Goal: Task Accomplishment & Management: Manage account settings

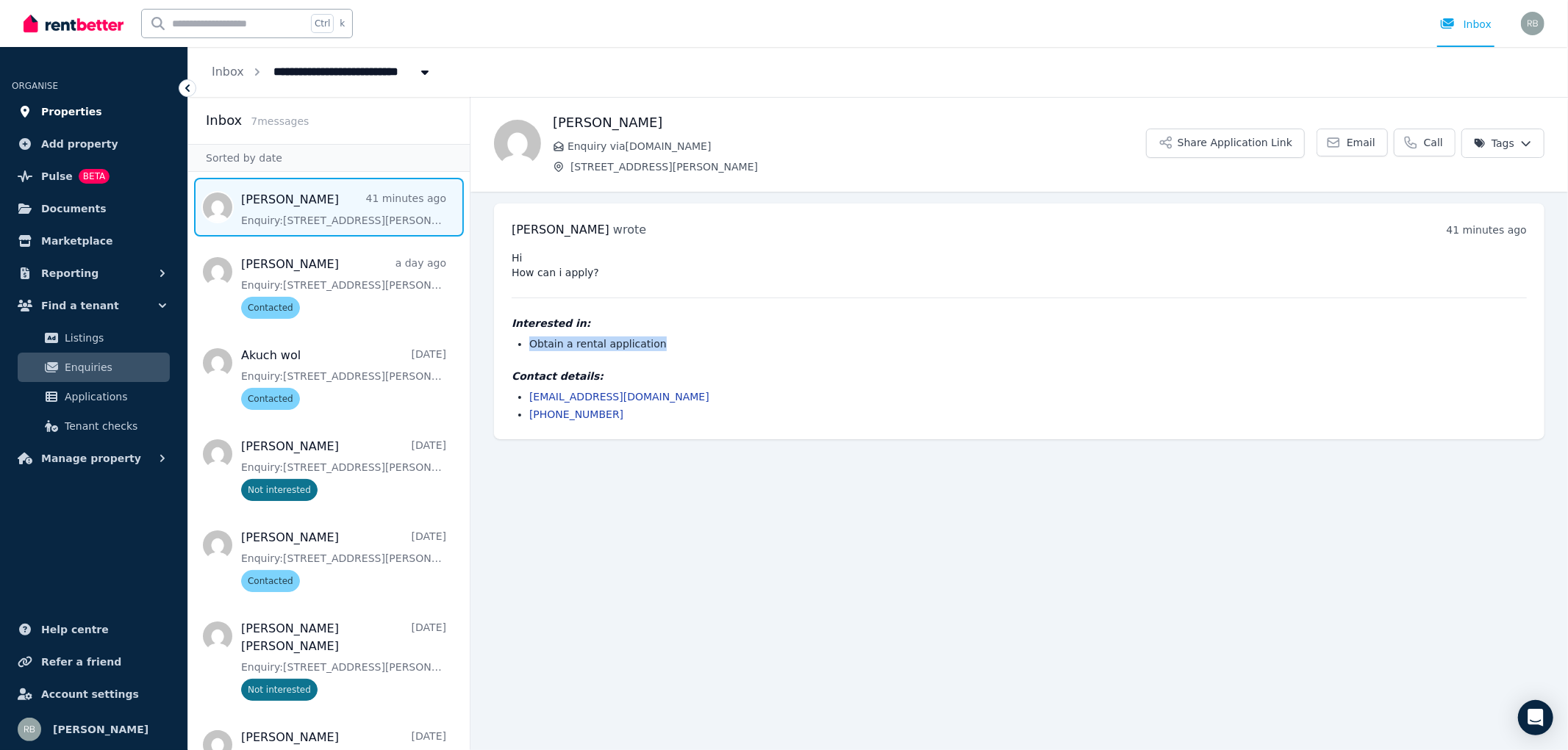
click at [74, 111] on span "Properties" at bounding box center [71, 111] width 61 height 17
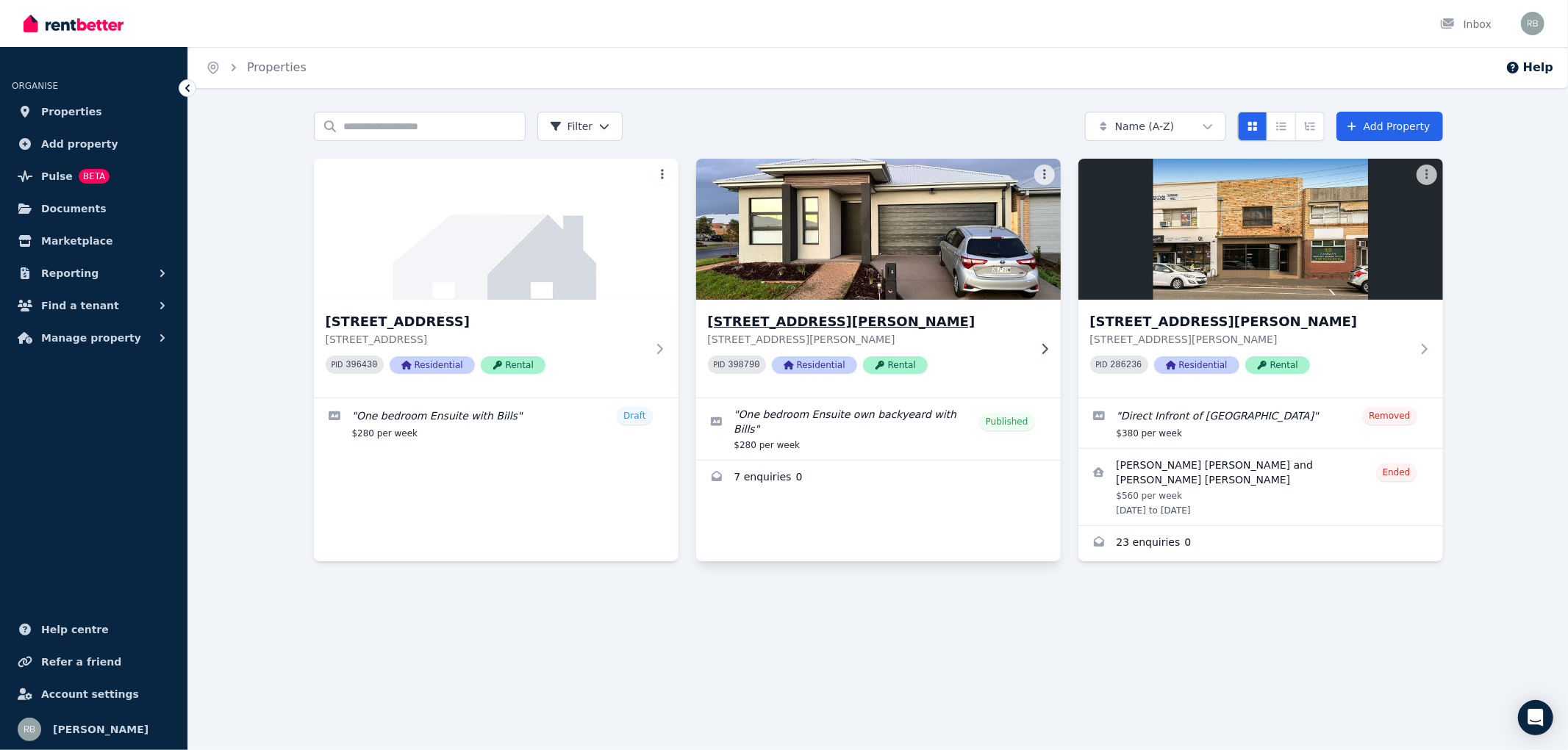
click at [1040, 346] on icon at bounding box center [1045, 349] width 15 height 12
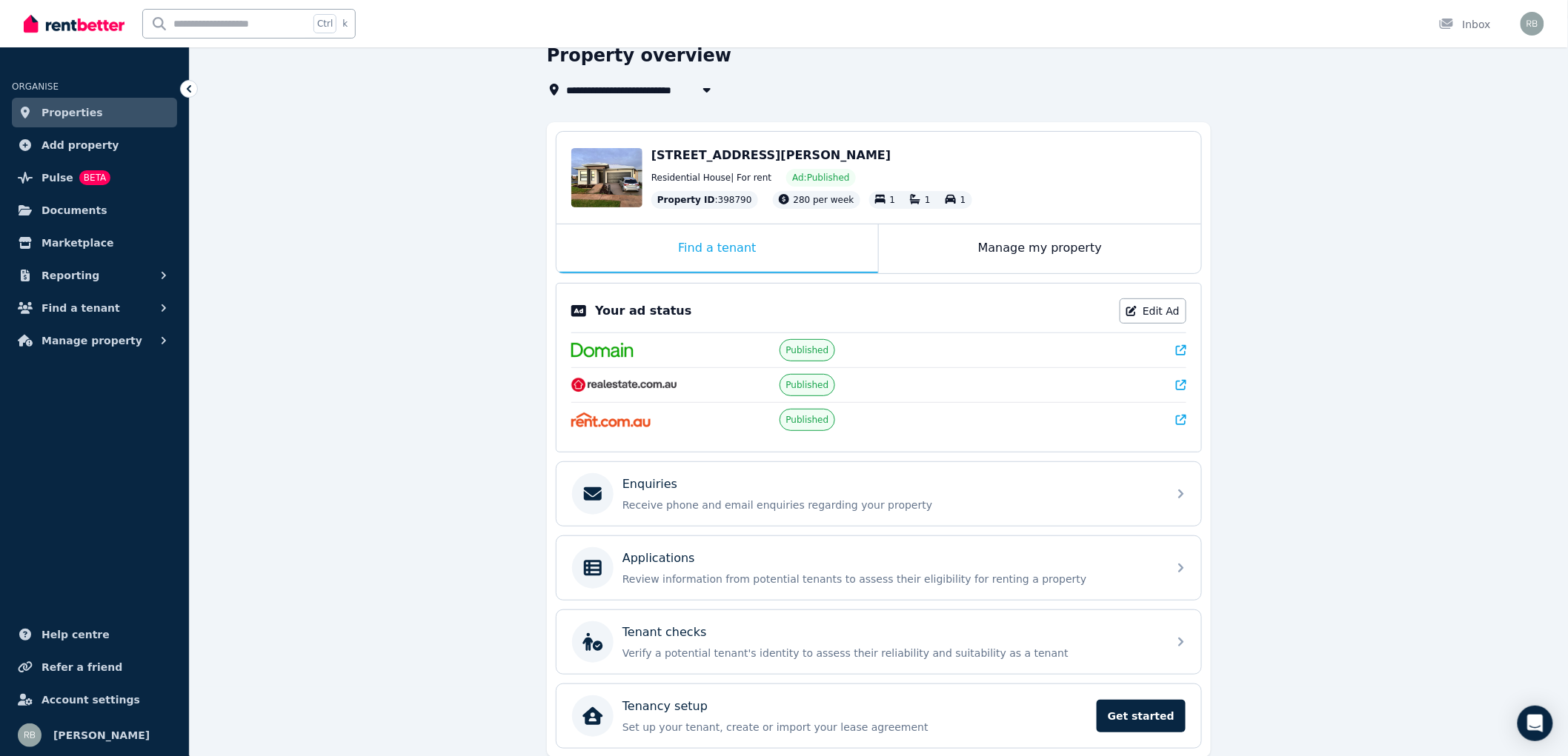
scroll to position [128, 0]
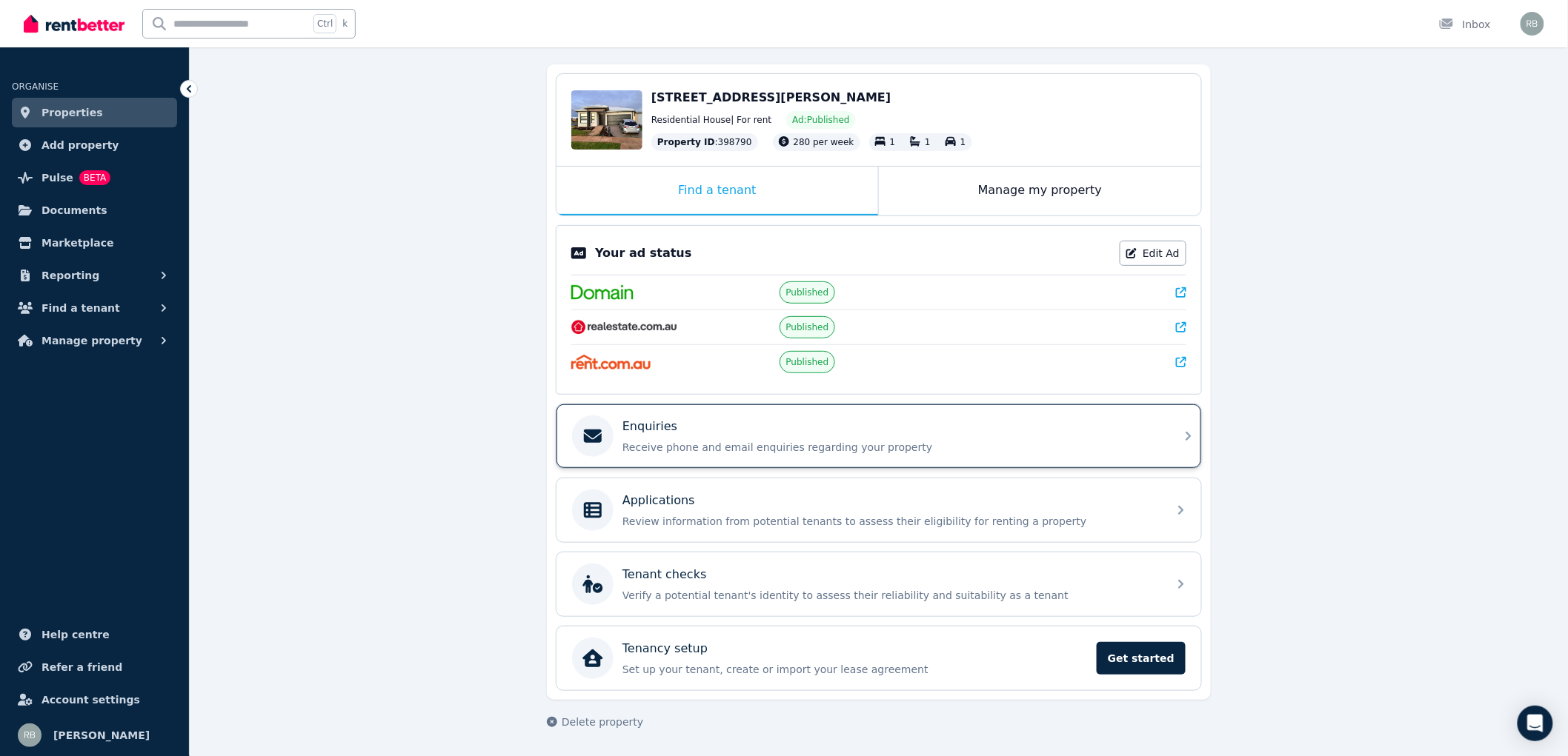
click at [1188, 439] on icon at bounding box center [1188, 436] width 17 height 17
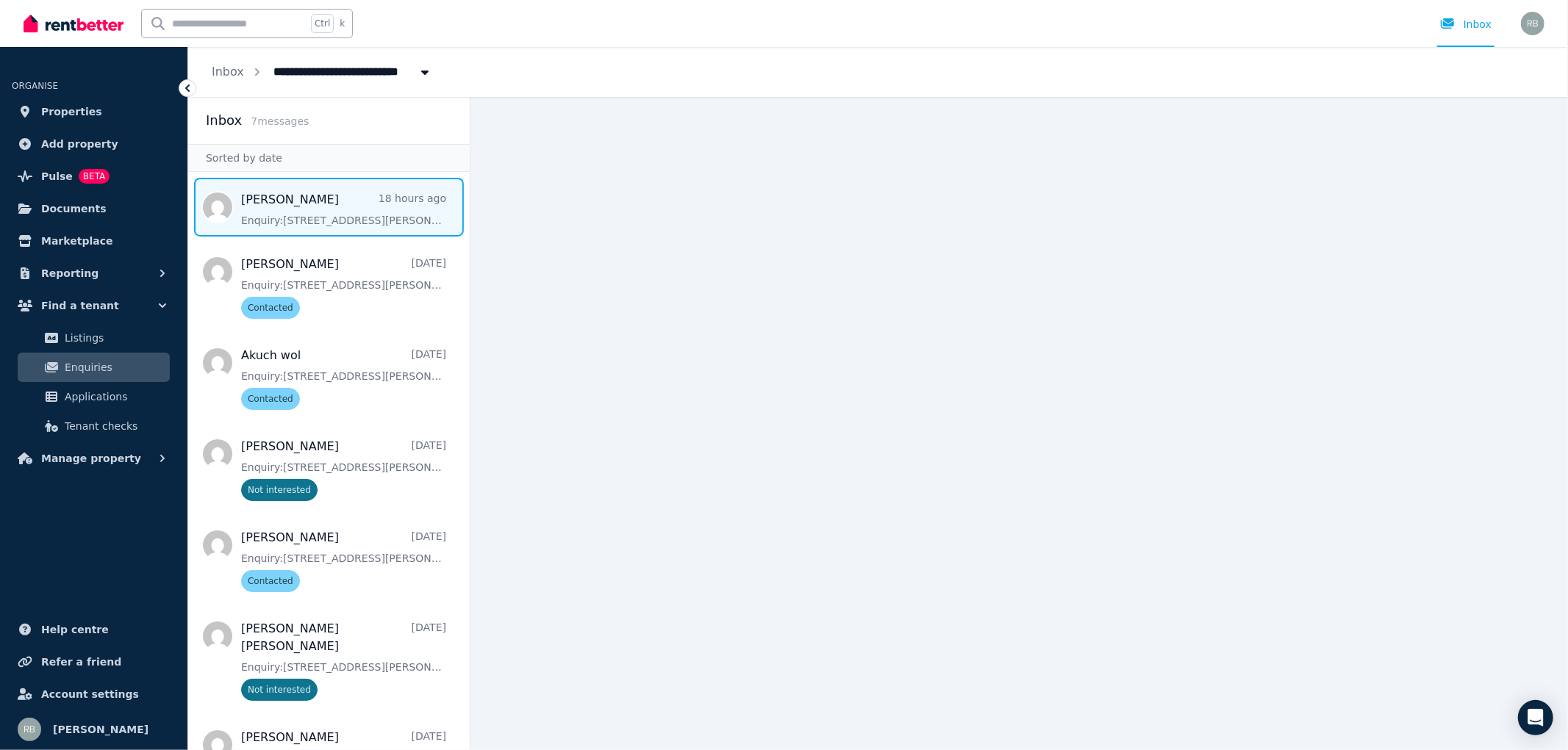
click at [318, 211] on span "Message list" at bounding box center [329, 207] width 282 height 59
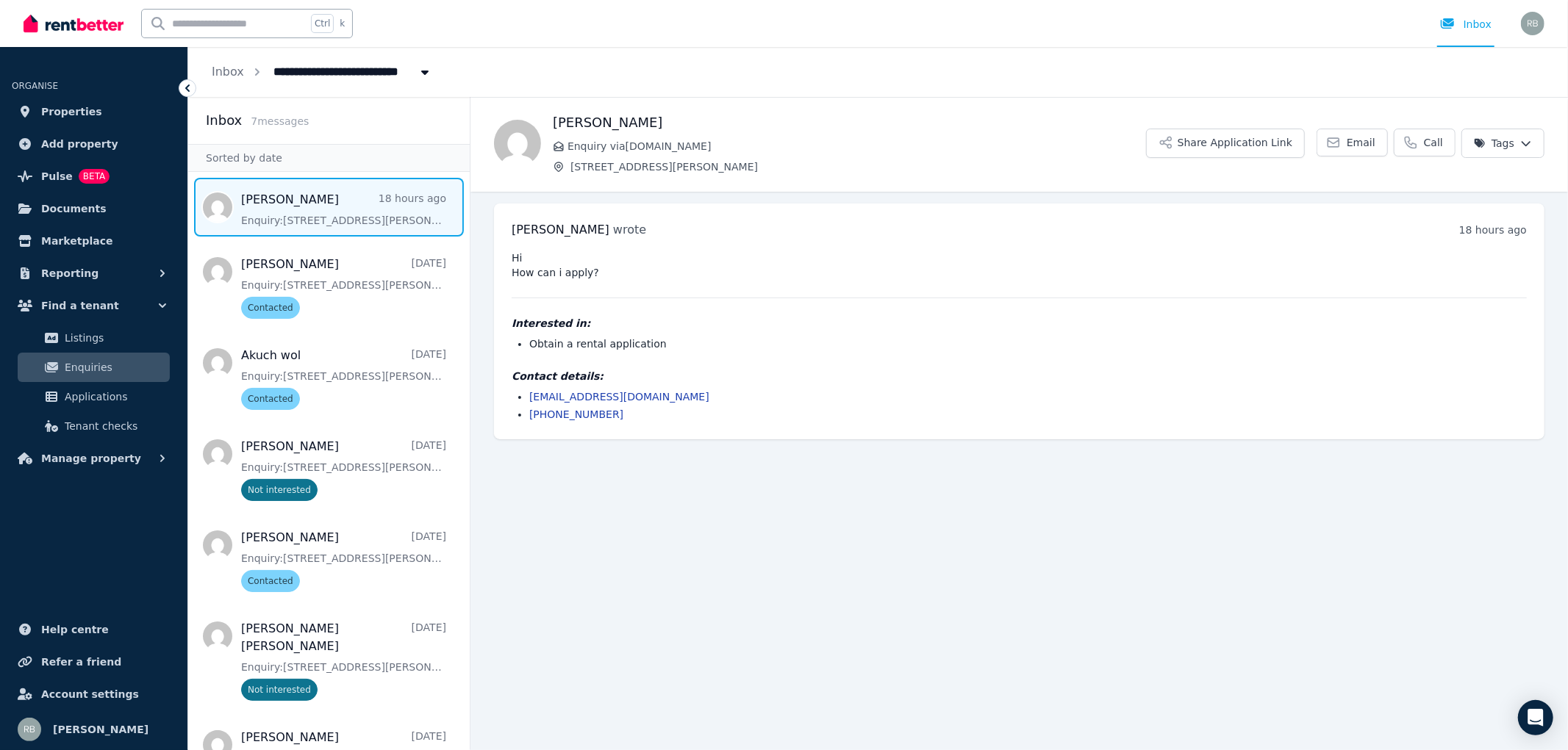
click at [546, 398] on link "[EMAIL_ADDRESS][DOMAIN_NAME]" at bounding box center [619, 397] width 180 height 12
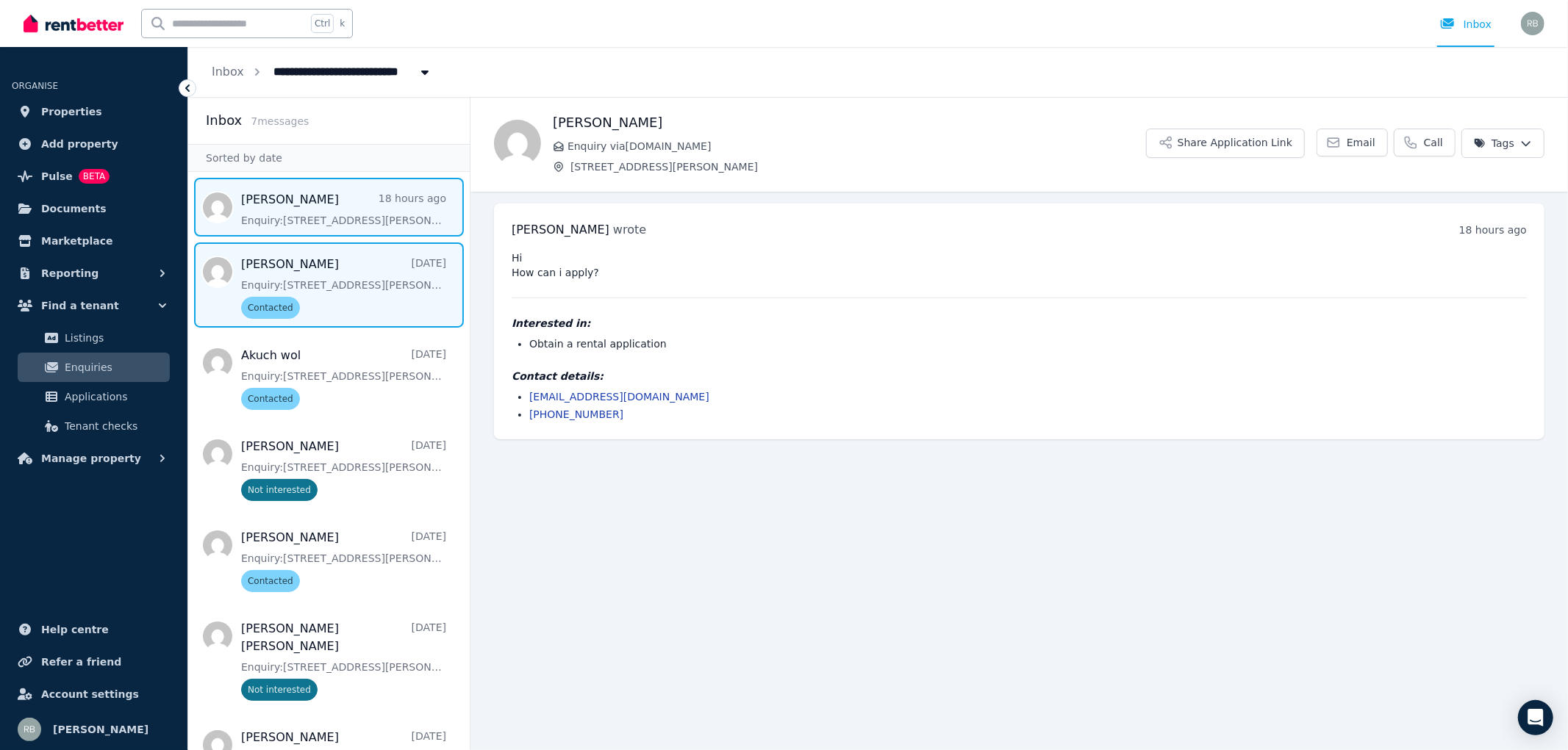
click at [341, 275] on span "Message list" at bounding box center [329, 285] width 282 height 85
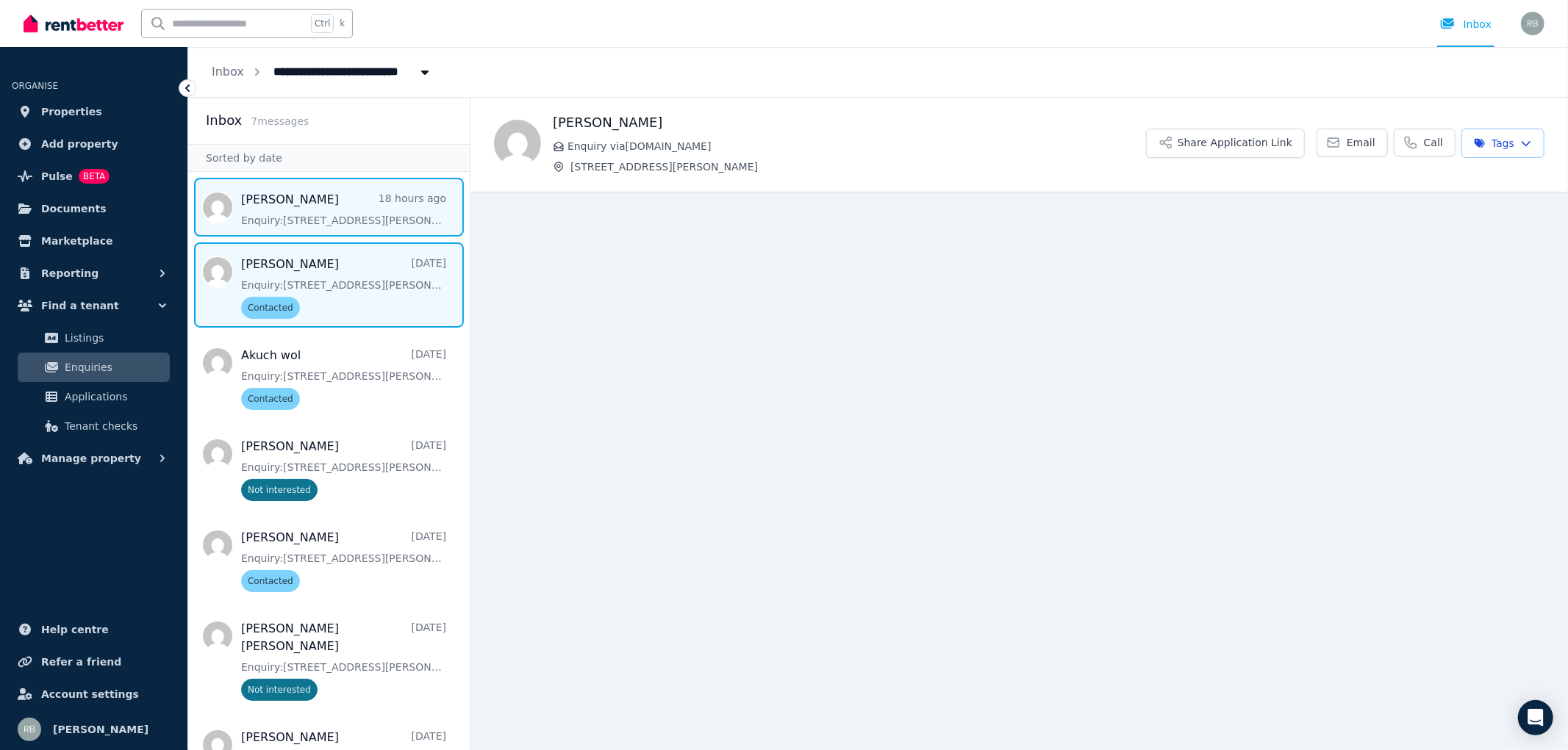
click at [310, 211] on span "Message list" at bounding box center [329, 207] width 282 height 59
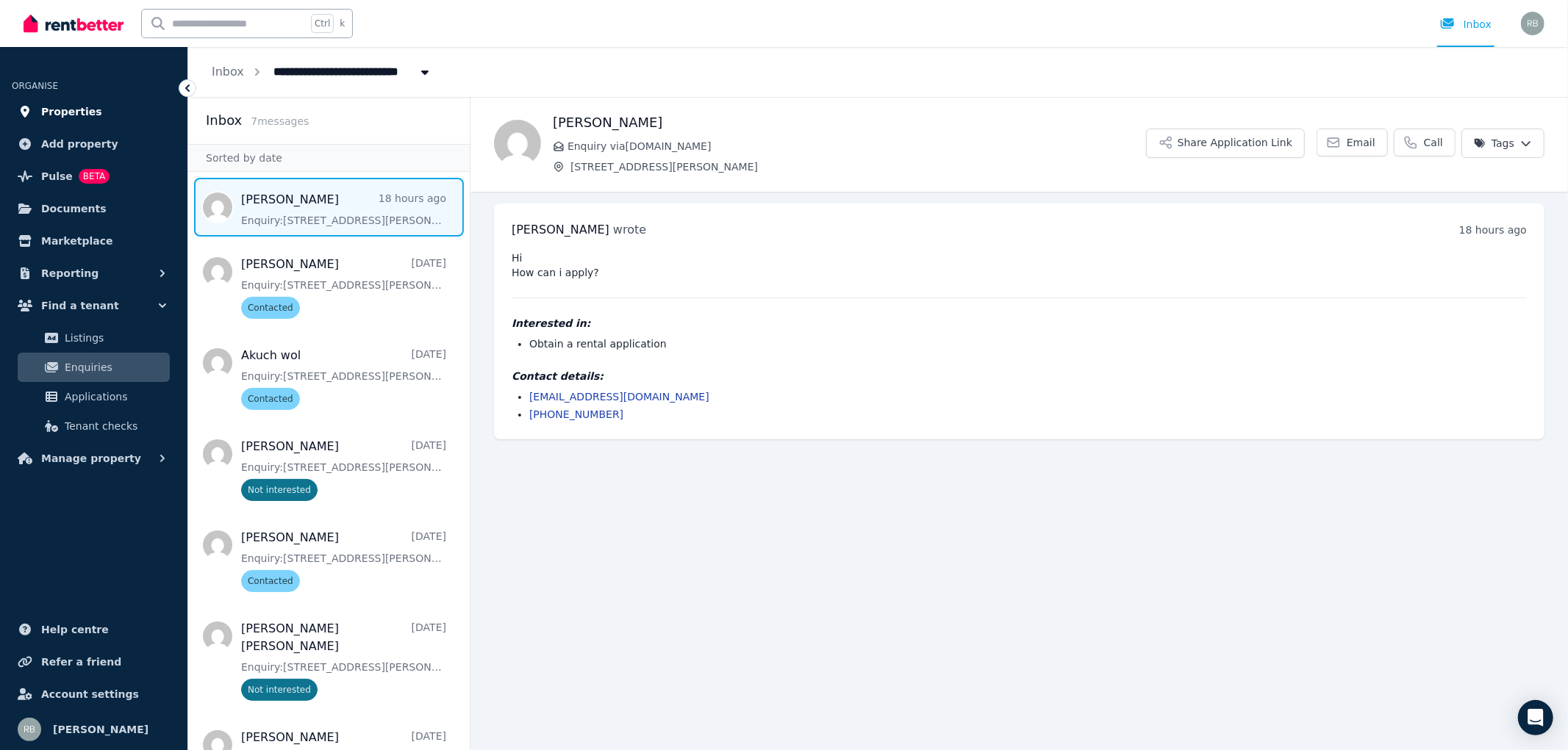
click at [67, 111] on span "Properties" at bounding box center [71, 111] width 61 height 17
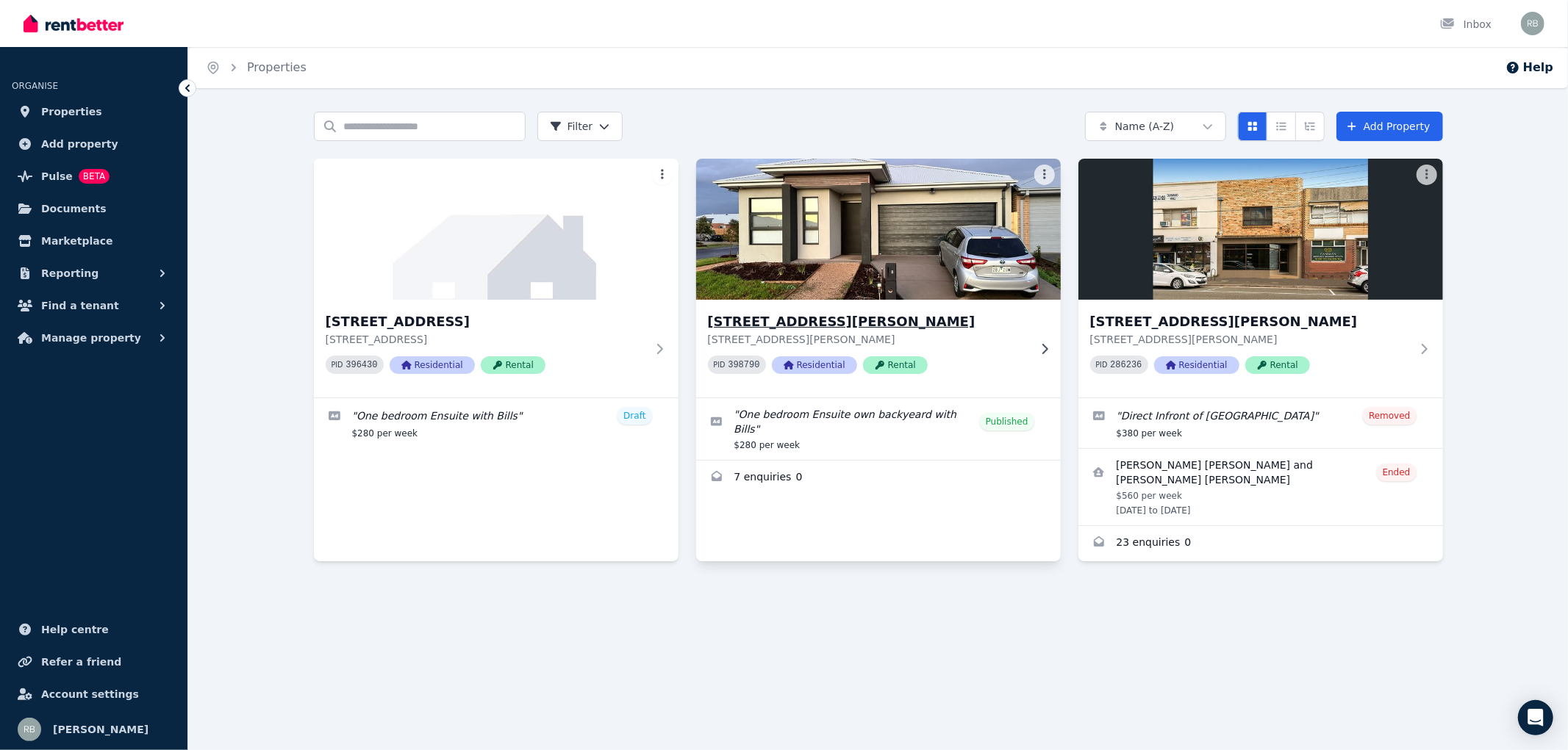
click at [1037, 348] on icon at bounding box center [1045, 349] width 15 height 12
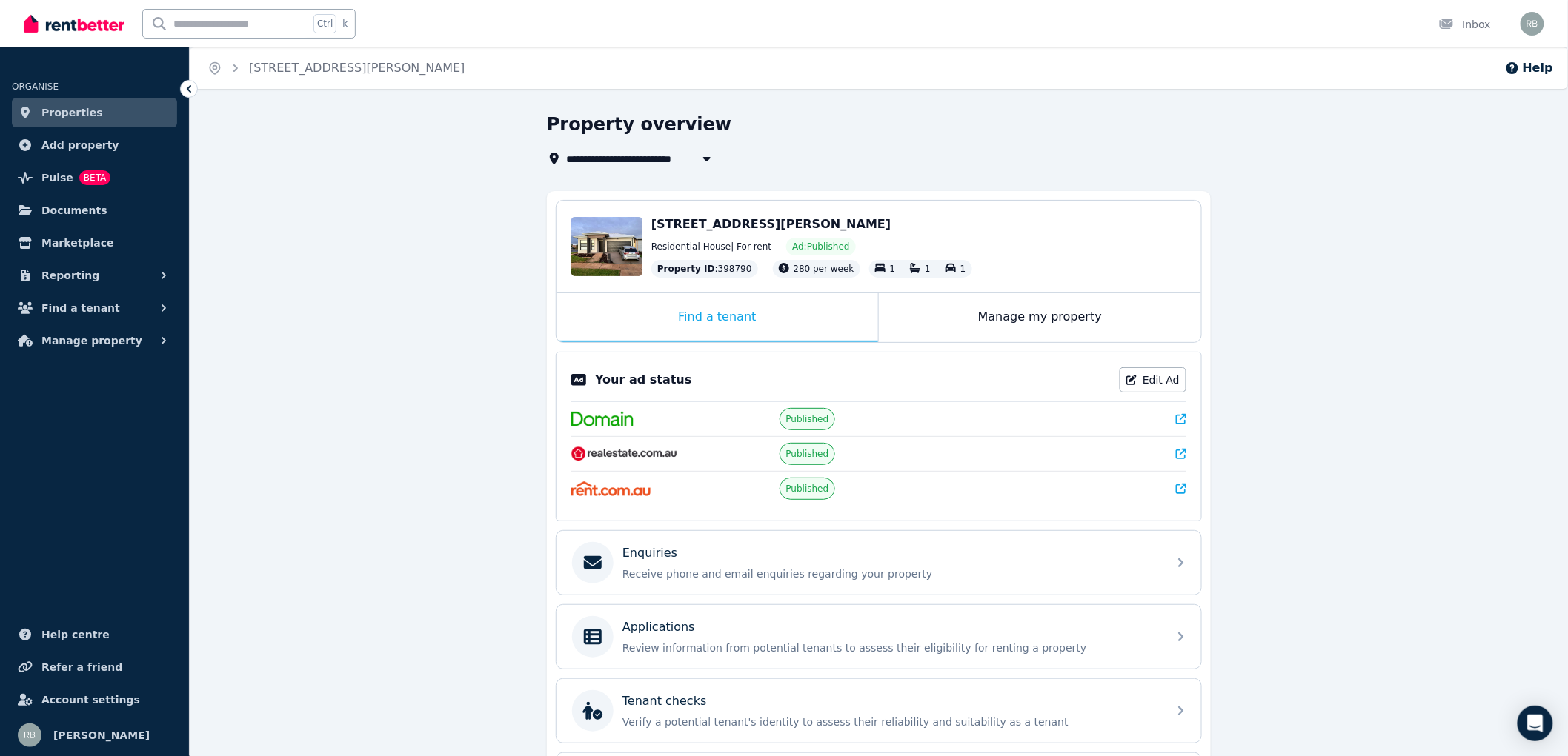
click at [692, 228] on span "[STREET_ADDRESS][PERSON_NAME]" at bounding box center [770, 224] width 239 height 14
click at [847, 320] on div "Find a tenant" at bounding box center [717, 317] width 321 height 49
click at [717, 315] on div "Find a tenant" at bounding box center [717, 317] width 321 height 49
click at [713, 317] on div "Find a tenant" at bounding box center [717, 317] width 321 height 49
click at [1166, 375] on link "Edit Ad" at bounding box center [1153, 380] width 67 height 25
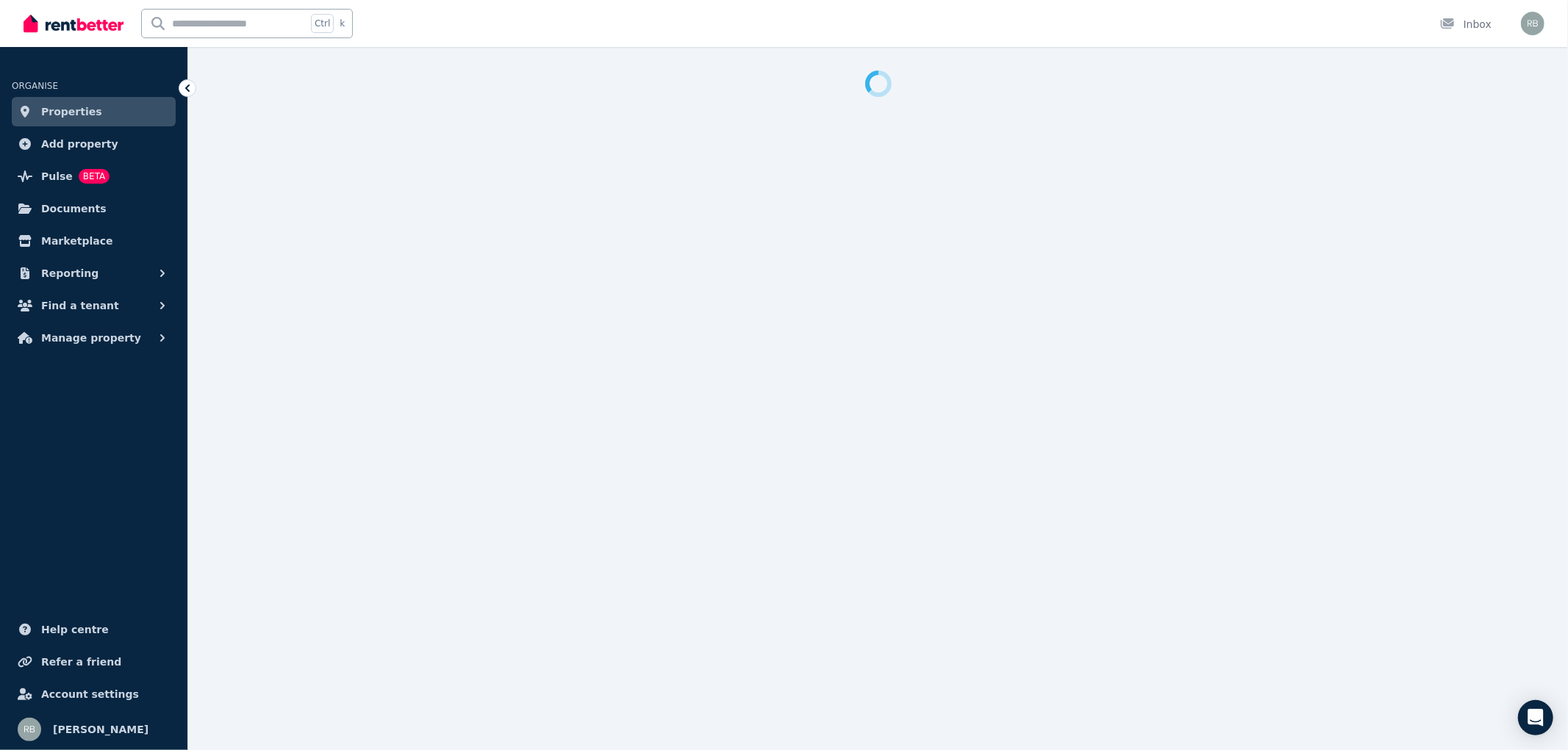
select select "**********"
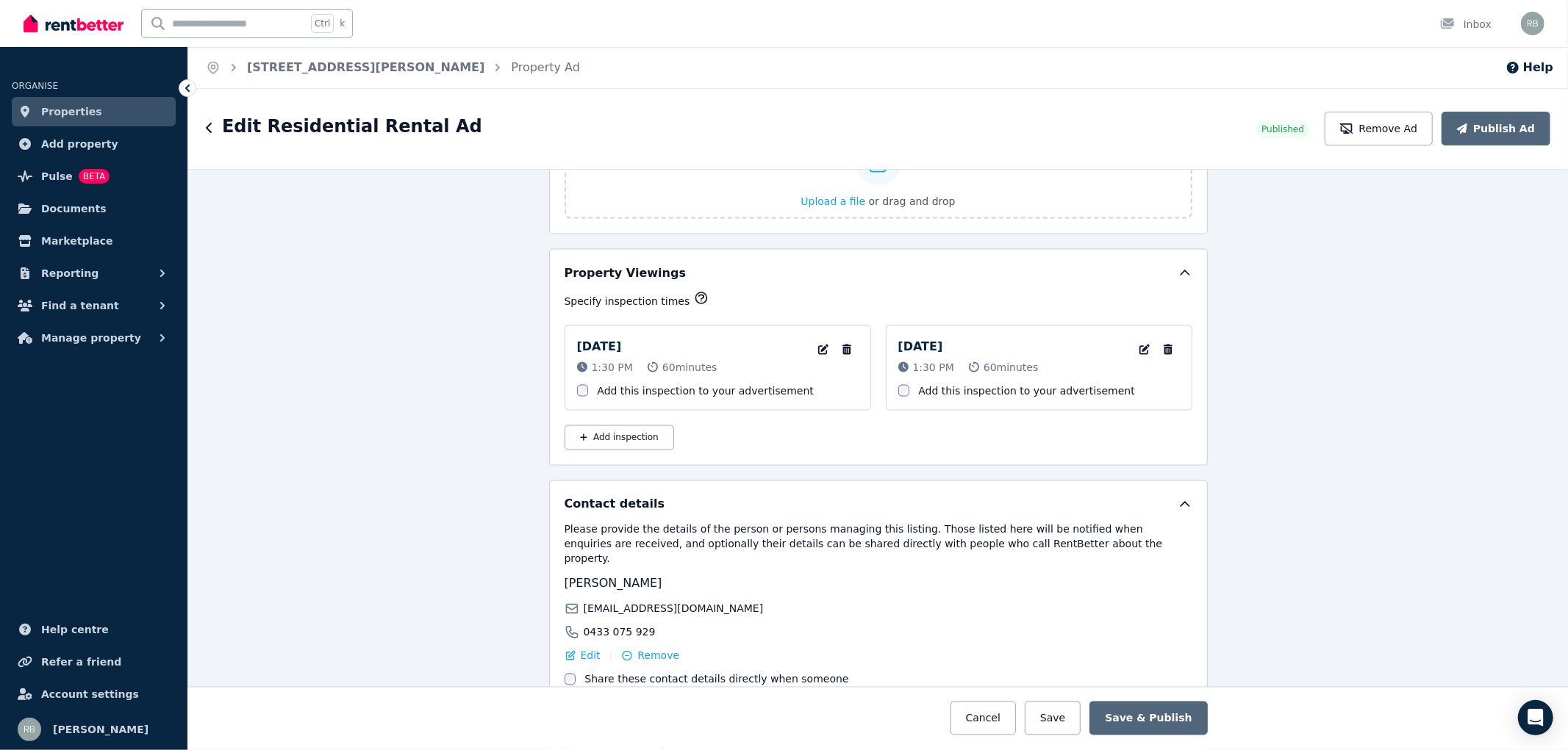
scroll to position [2122, 0]
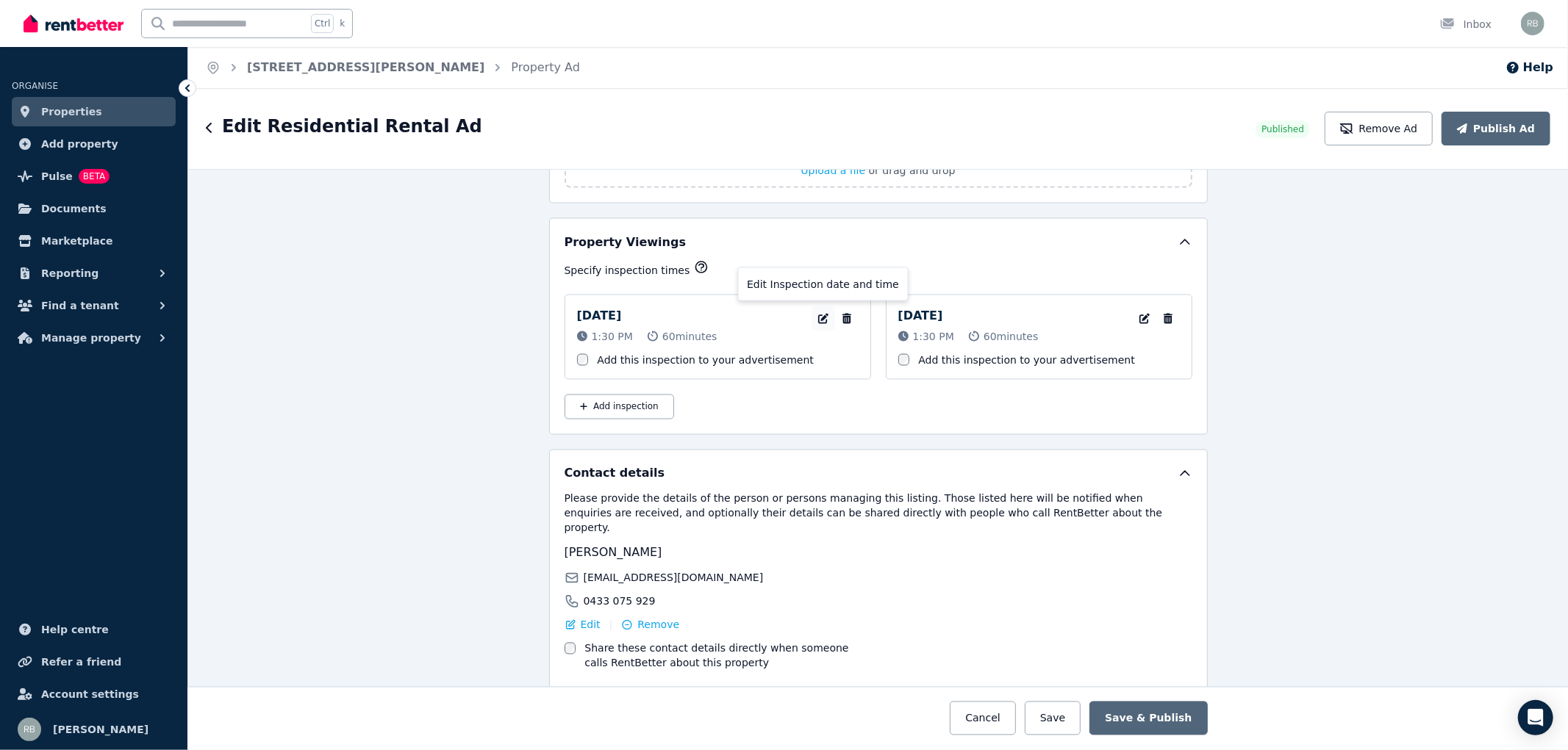
click at [819, 319] on icon "button" at bounding box center [823, 319] width 11 height 11
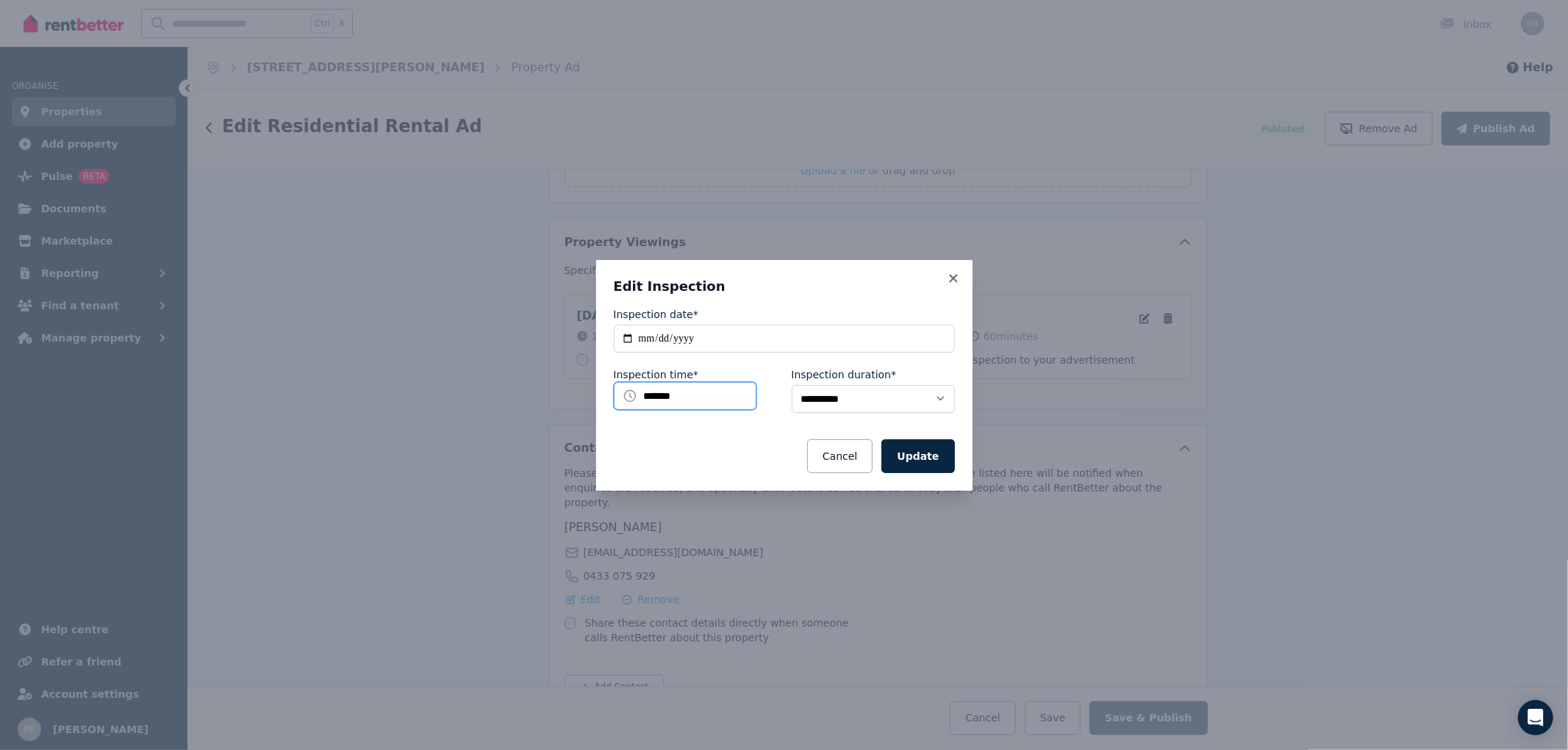
click at [717, 398] on input "*******" at bounding box center [685, 396] width 143 height 28
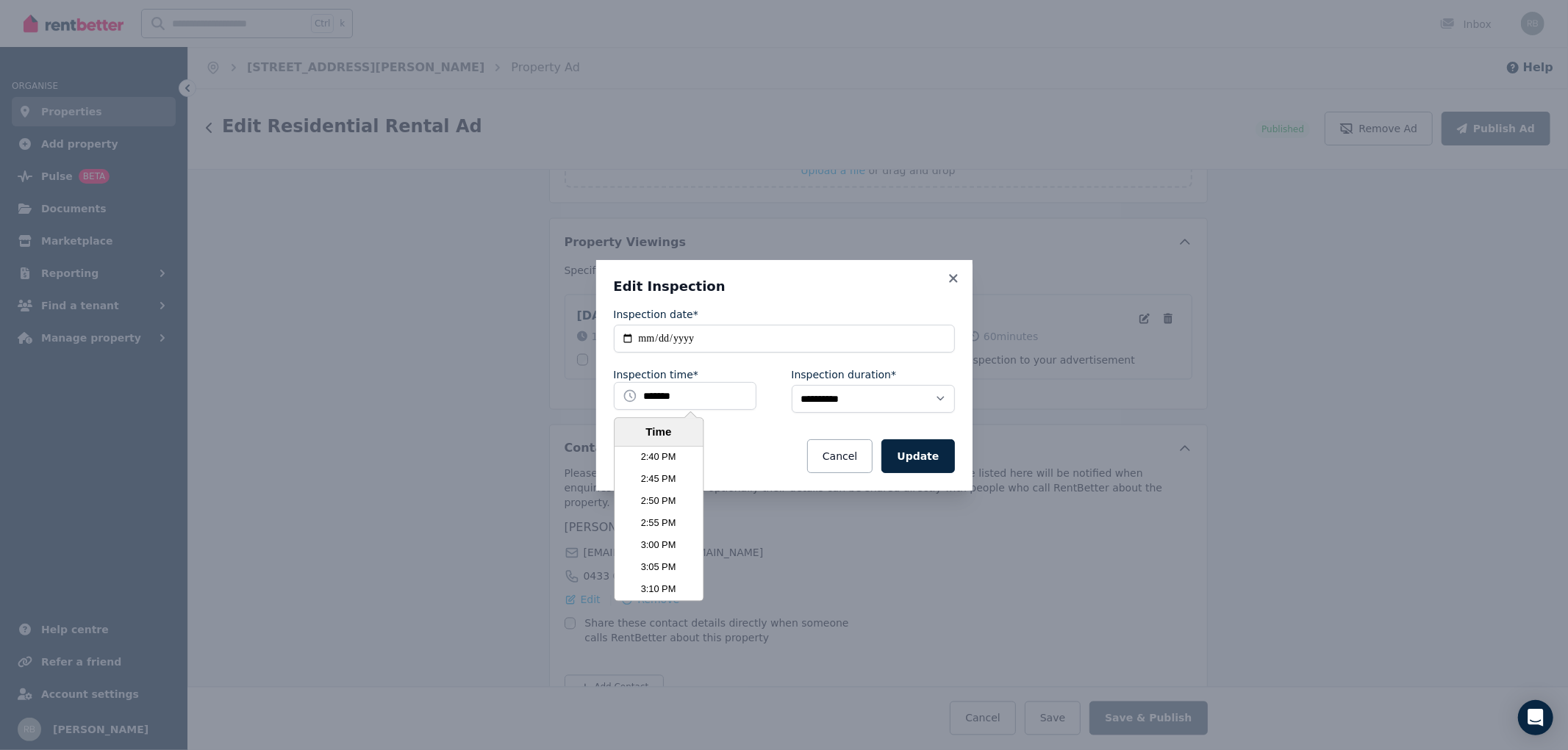
scroll to position [3897, 0]
click at [657, 529] on li "3:00 PM" at bounding box center [658, 530] width 88 height 22
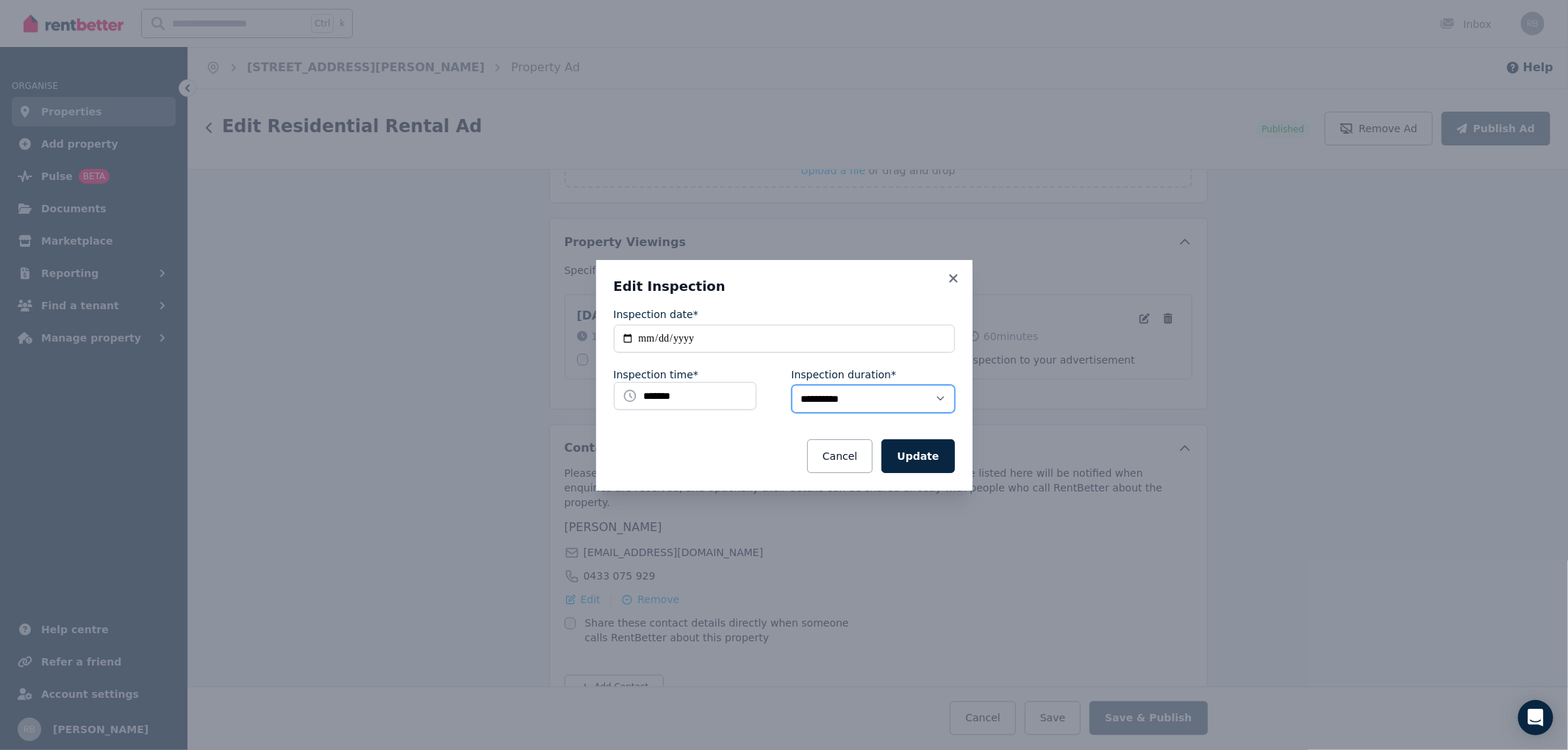
click at [939, 397] on select "**********" at bounding box center [873, 399] width 164 height 28
select select "**"
click at [791, 385] on select "**********" at bounding box center [873, 399] width 164 height 28
click at [919, 454] on button "Update" at bounding box center [918, 456] width 73 height 34
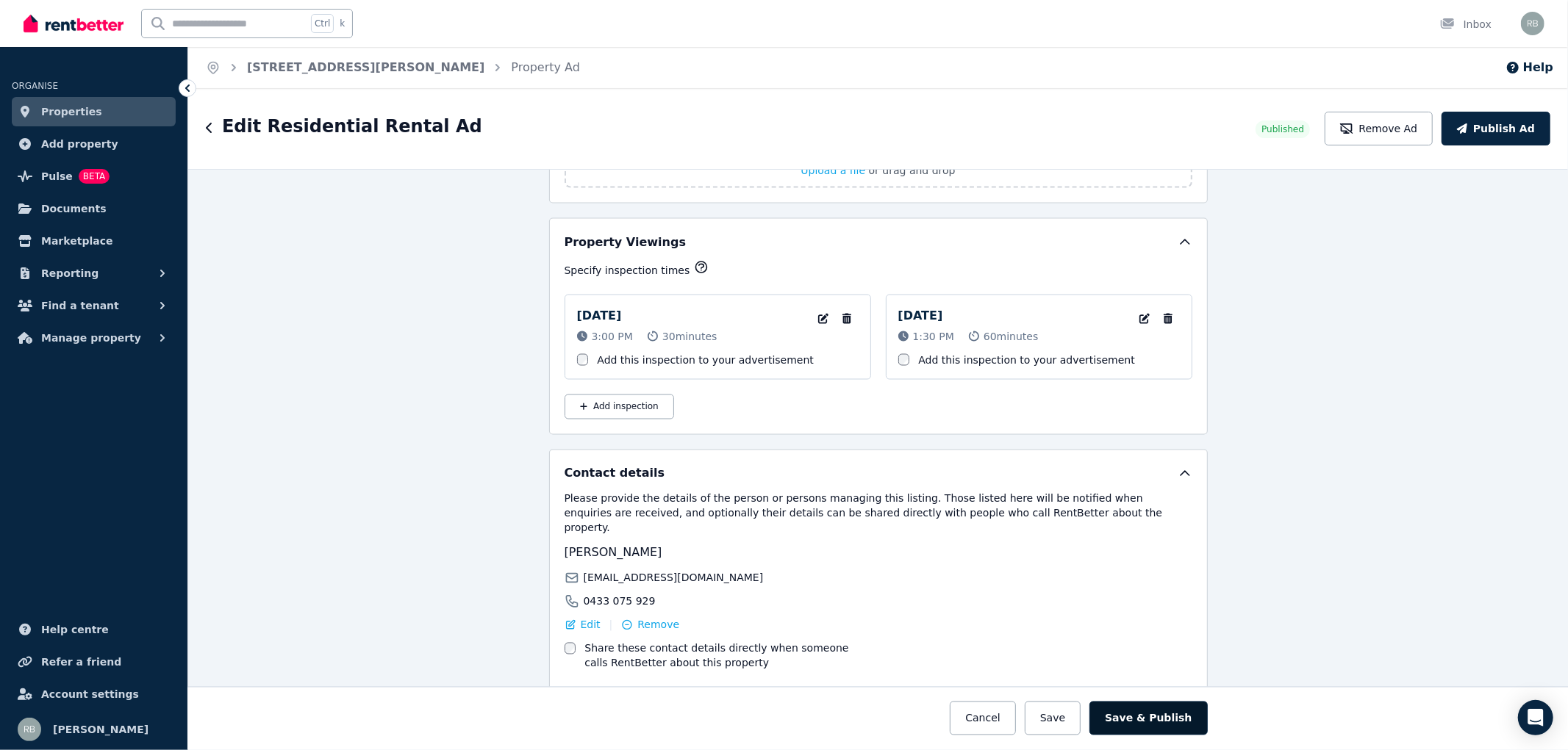
click at [1152, 717] on button "Save & Publish" at bounding box center [1148, 718] width 118 height 34
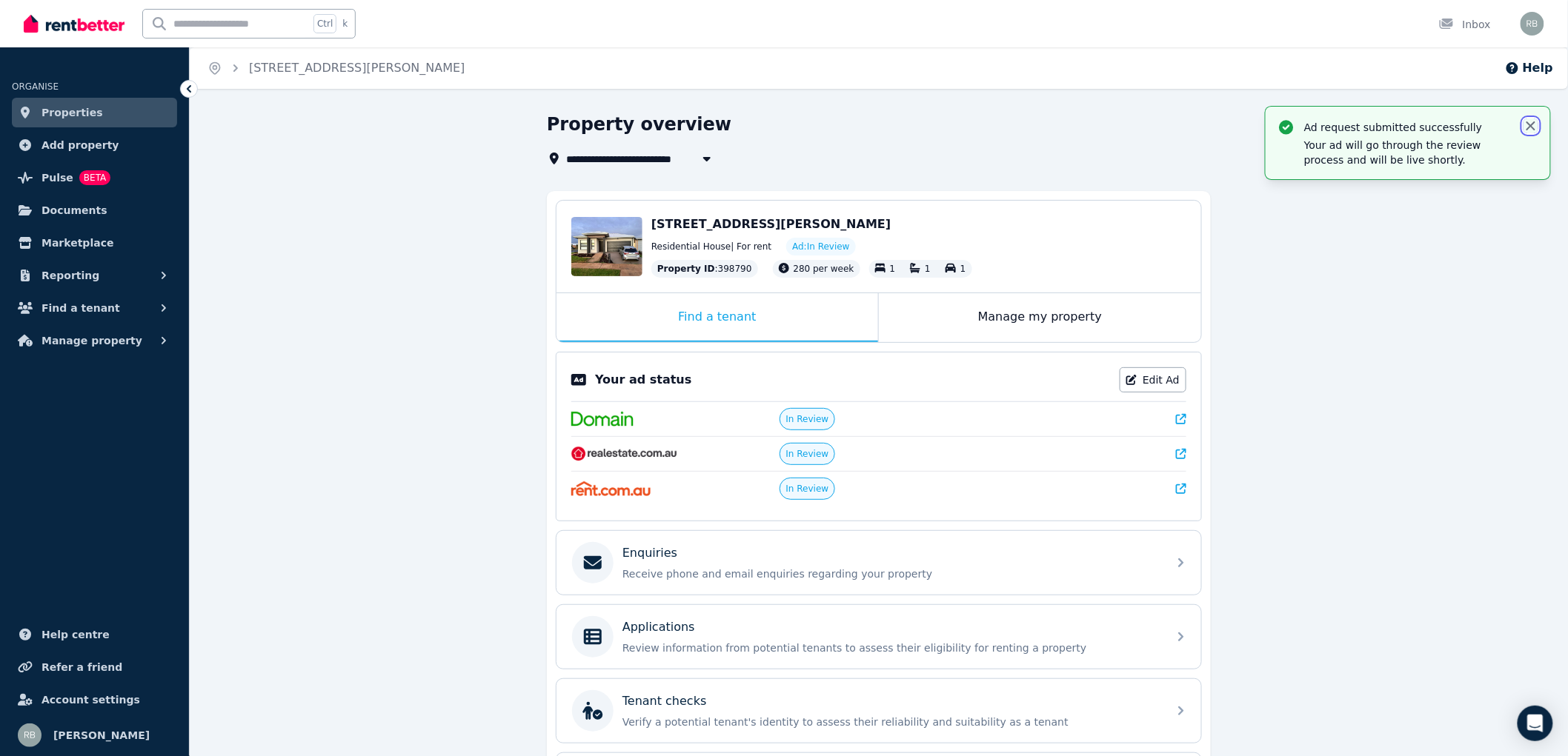
click at [1528, 123] on icon "button" at bounding box center [1531, 126] width 9 height 9
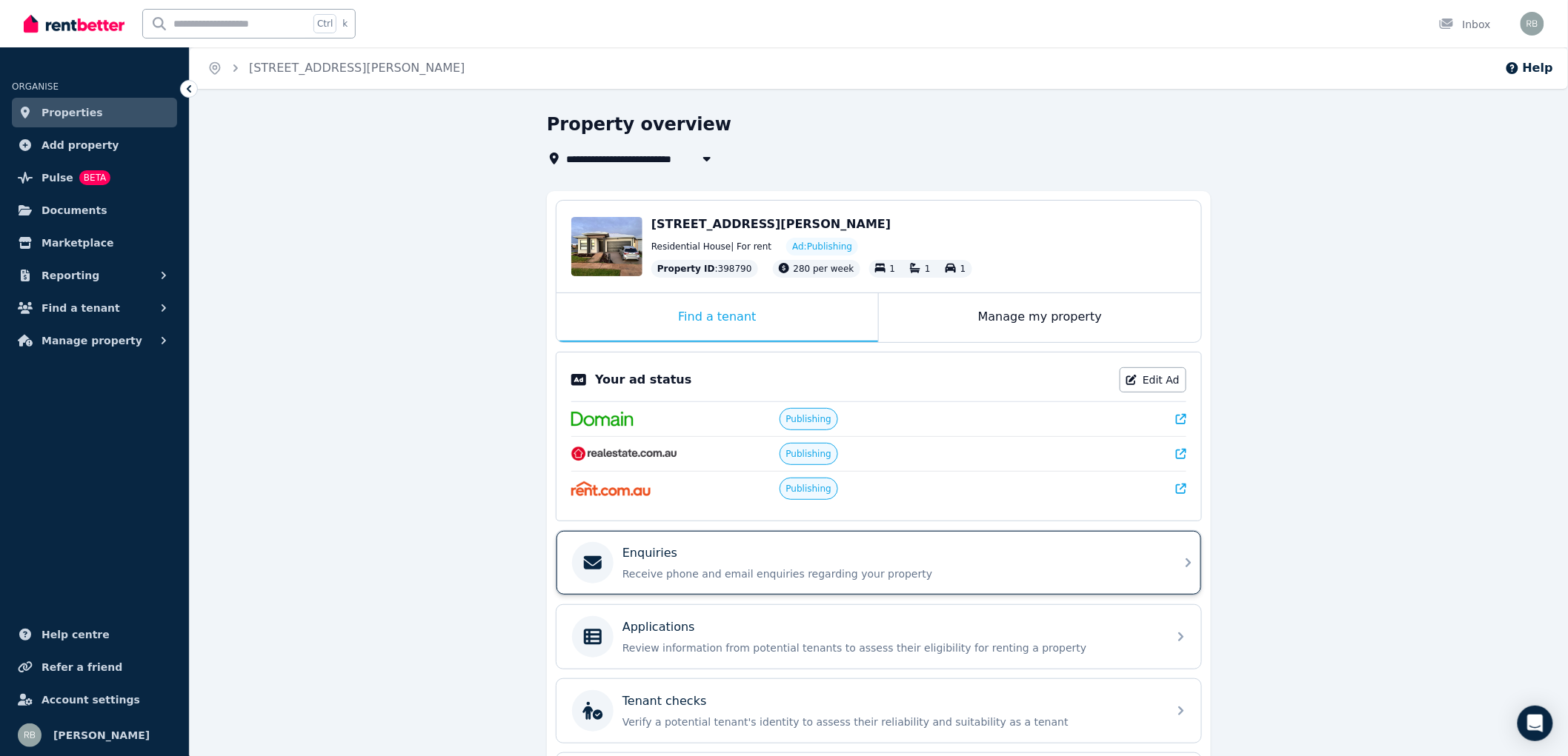
click at [724, 567] on p "Receive phone and email enquiries regarding your property" at bounding box center [890, 574] width 537 height 15
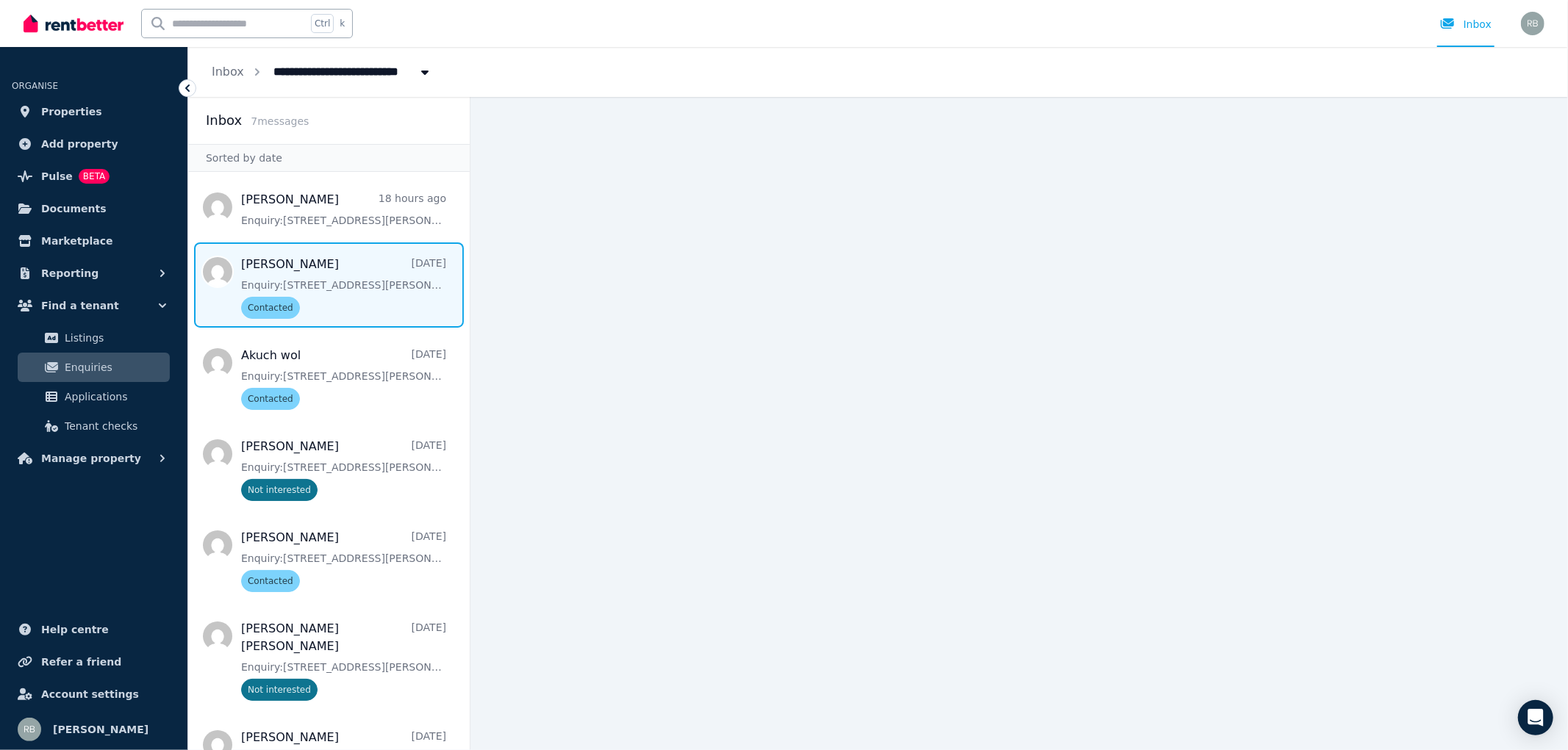
click at [366, 283] on span "Message list" at bounding box center [329, 285] width 282 height 85
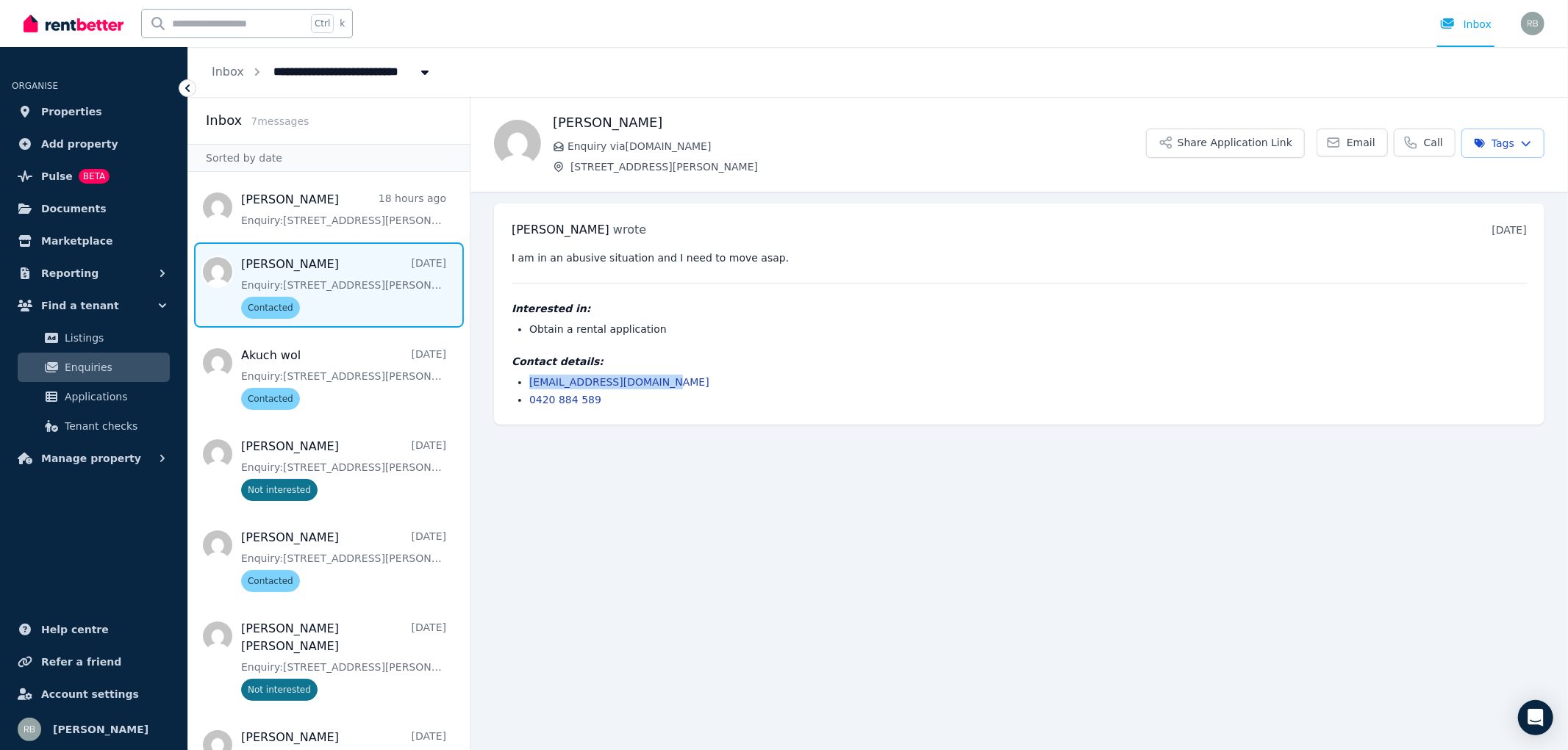
drag, startPoint x: 658, startPoint y: 384, endPoint x: 527, endPoint y: 385, distance: 131.0
click at [527, 385] on ul "[EMAIL_ADDRESS][DOMAIN_NAME] 0420 884 589" at bounding box center [1019, 390] width 1015 height 32
copy link "[EMAIL_ADDRESS][DOMAIN_NAME]"
drag, startPoint x: 571, startPoint y: 165, endPoint x: 699, endPoint y: 165, distance: 128.0
click at [699, 165] on span "[STREET_ADDRESS][PERSON_NAME]" at bounding box center [858, 167] width 575 height 15
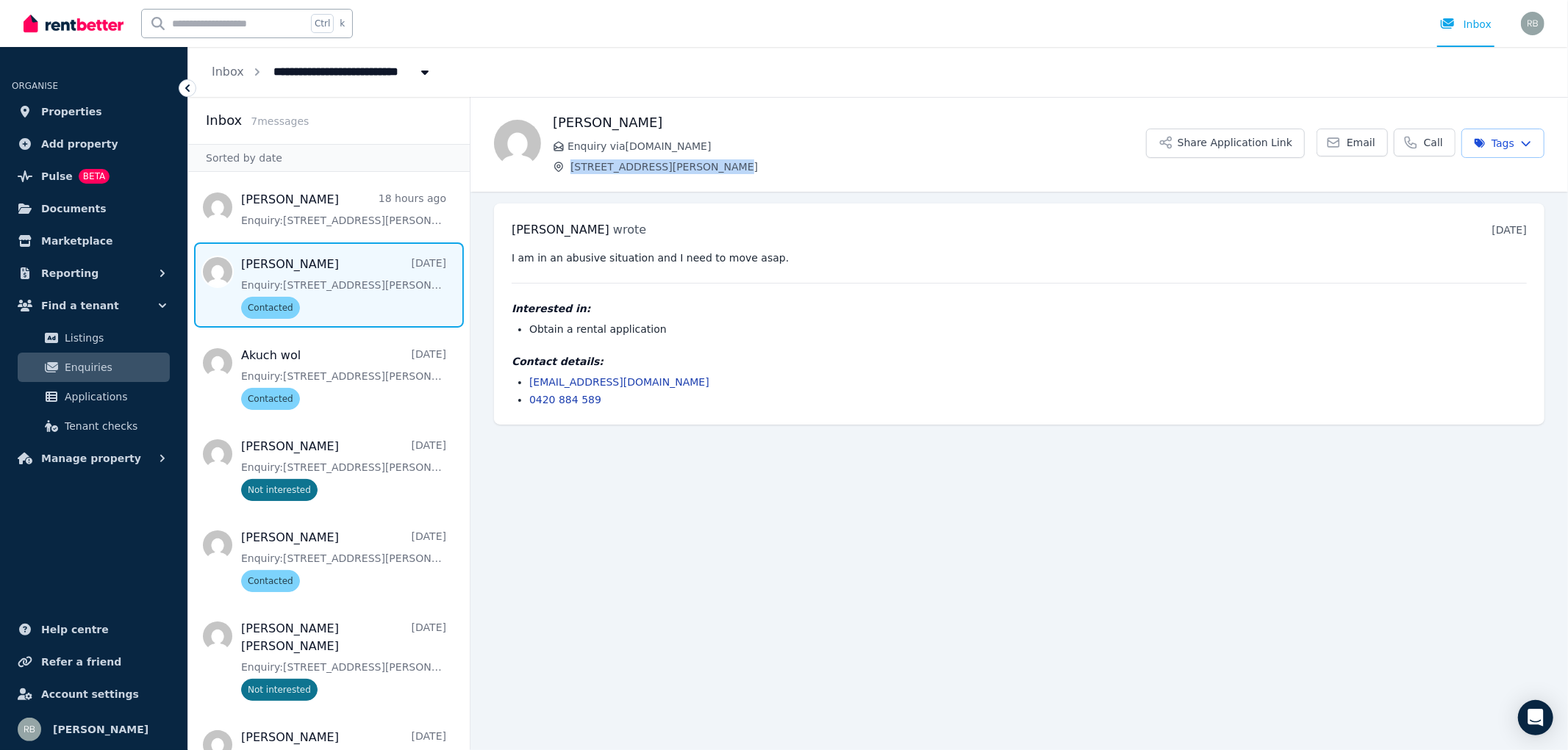
copy span "[STREET_ADDRESS][PERSON_NAME]"
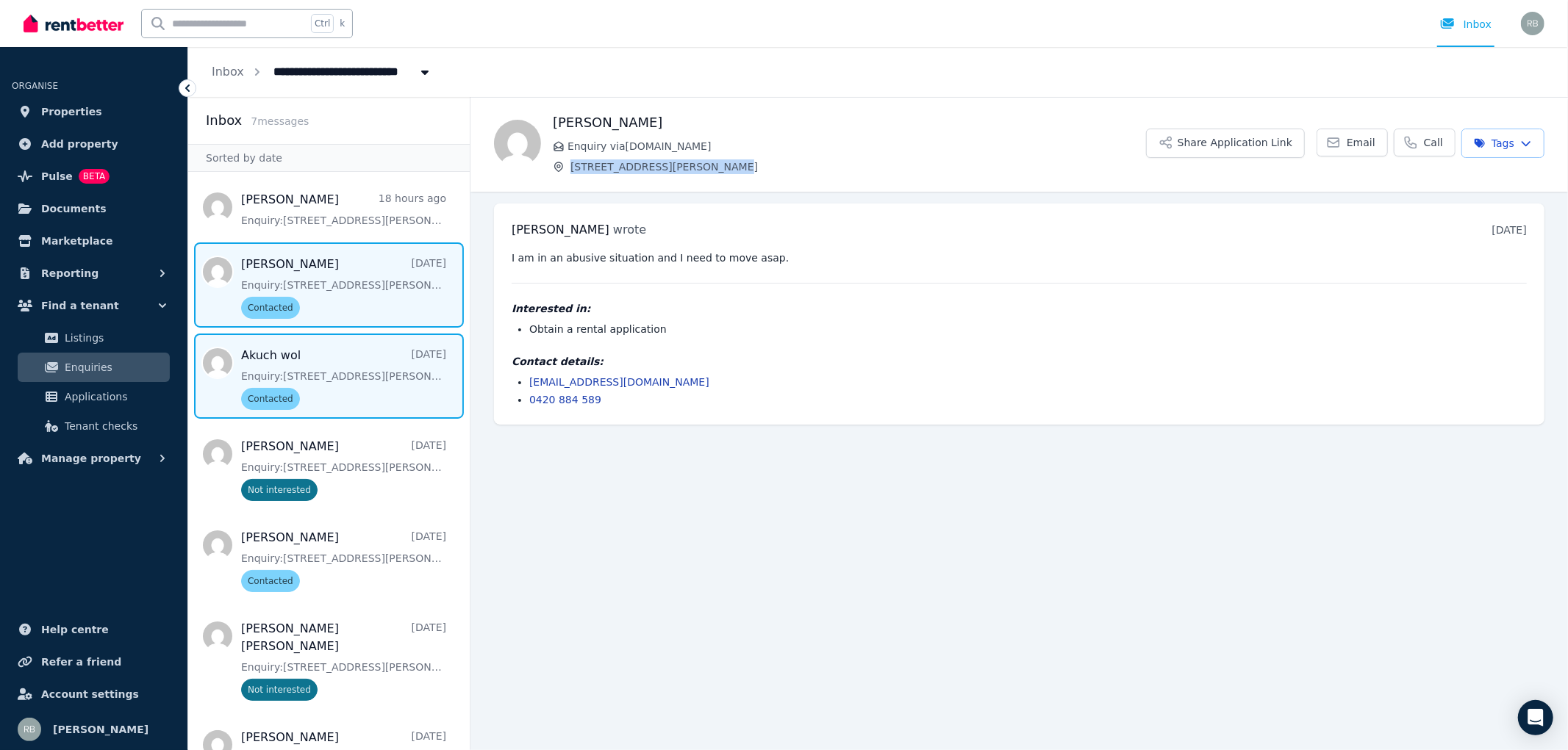
click at [300, 354] on span "Message list" at bounding box center [329, 376] width 282 height 85
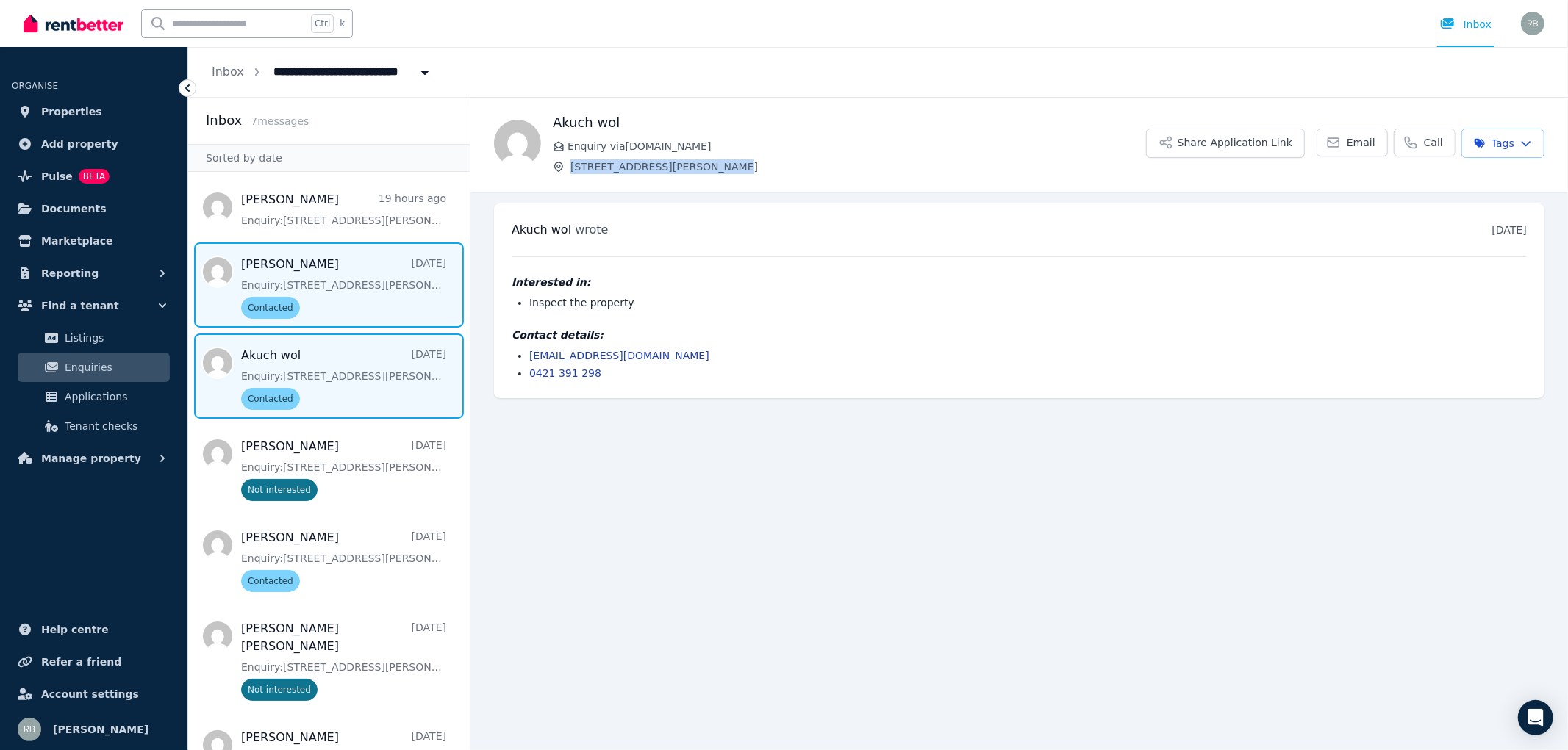
click at [333, 276] on span "Message list" at bounding box center [329, 285] width 282 height 85
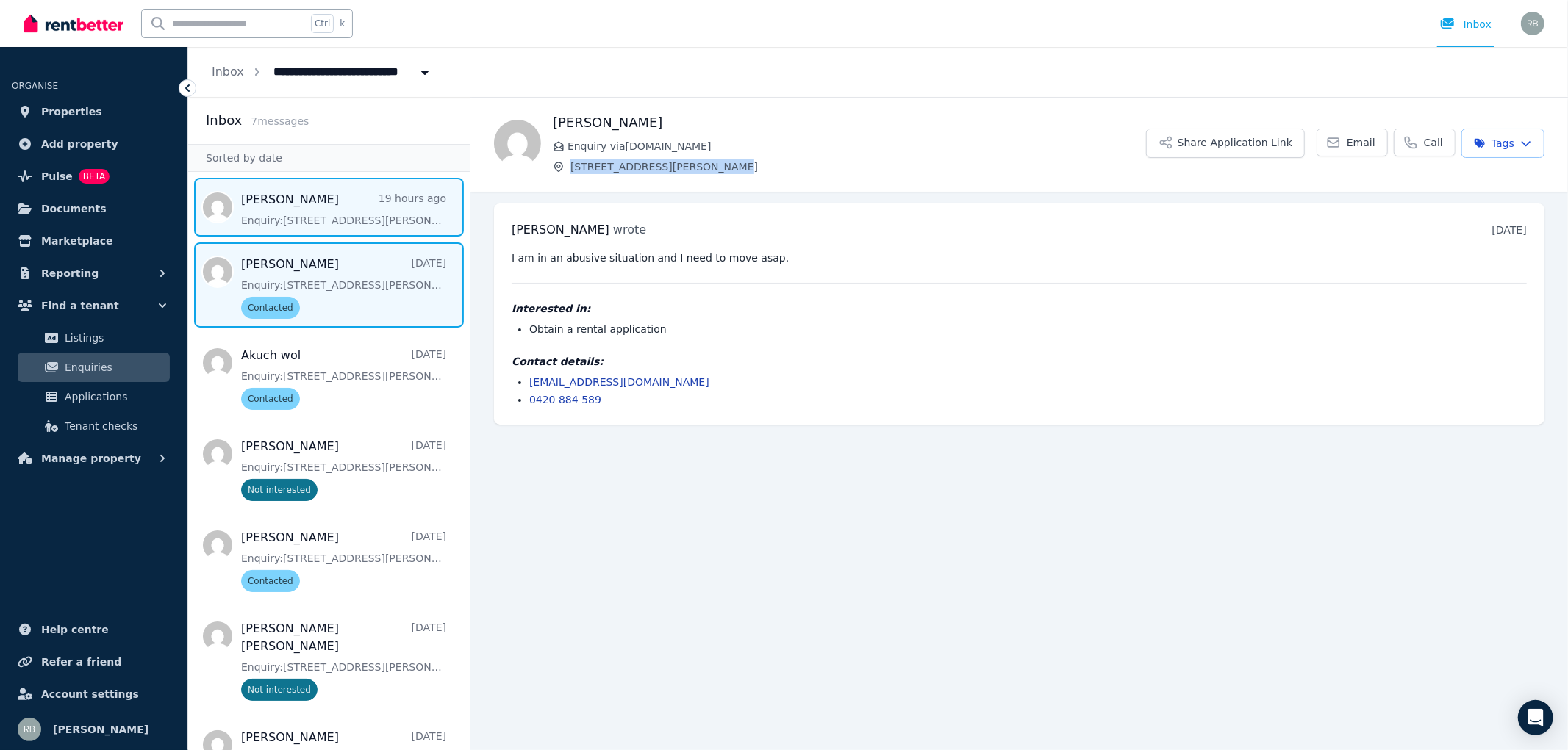
click at [334, 213] on span "Message list" at bounding box center [329, 207] width 282 height 59
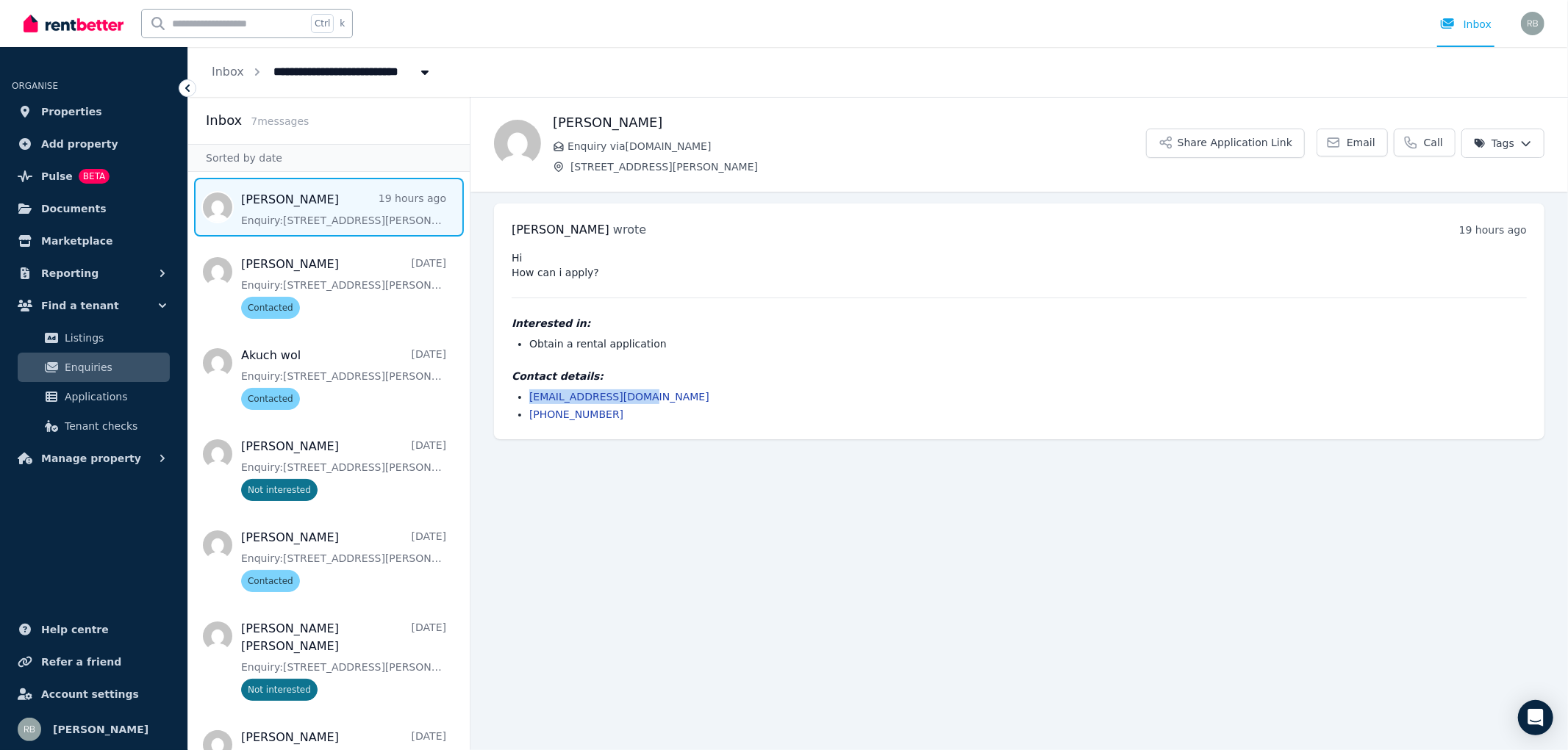
drag, startPoint x: 650, startPoint y: 400, endPoint x: 528, endPoint y: 401, distance: 122.0
click at [529, 401] on li "[EMAIL_ADDRESS][DOMAIN_NAME]" at bounding box center [1028, 397] width 998 height 15
copy link "[EMAIL_ADDRESS][DOMAIN_NAME]"
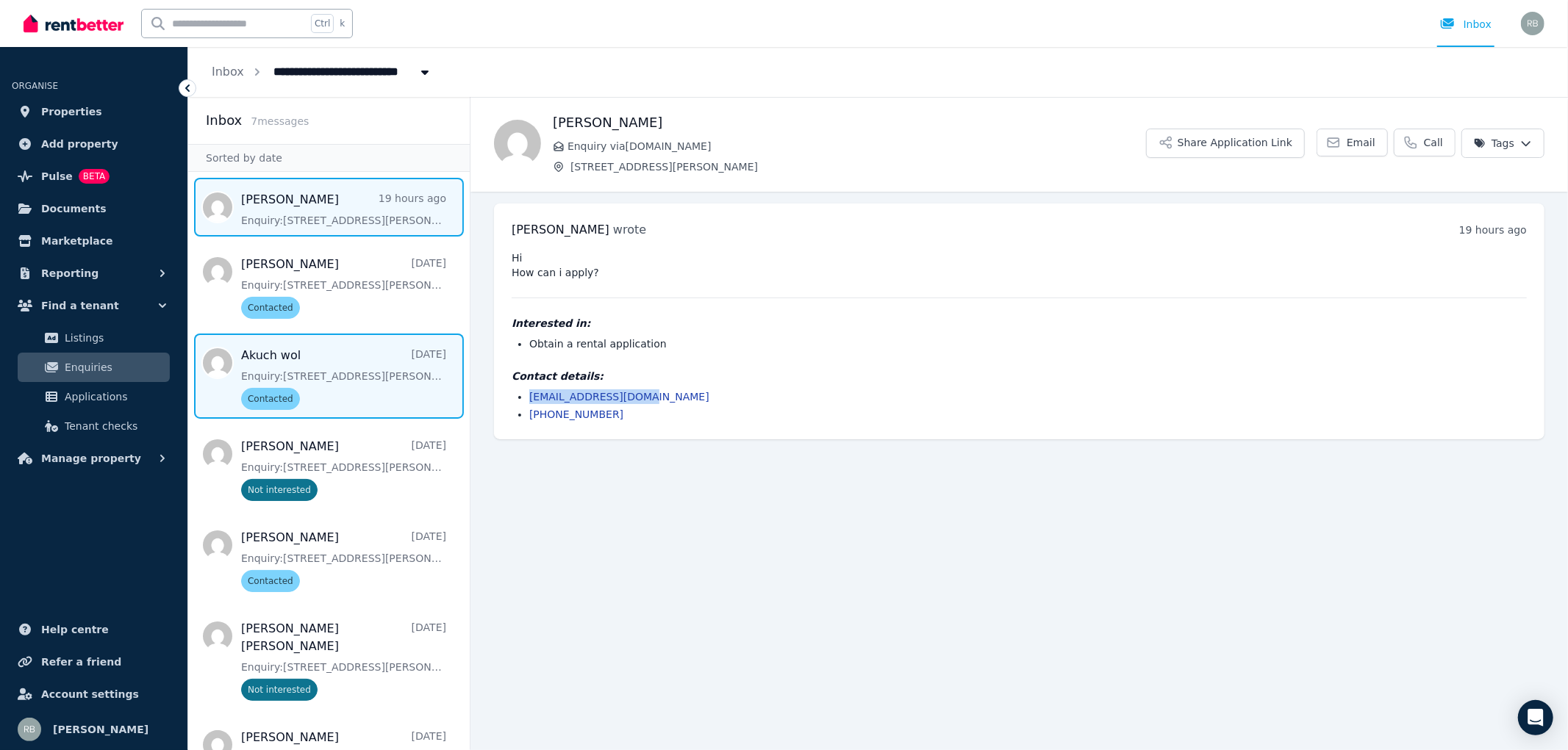
click at [320, 352] on span "Message list" at bounding box center [329, 376] width 282 height 85
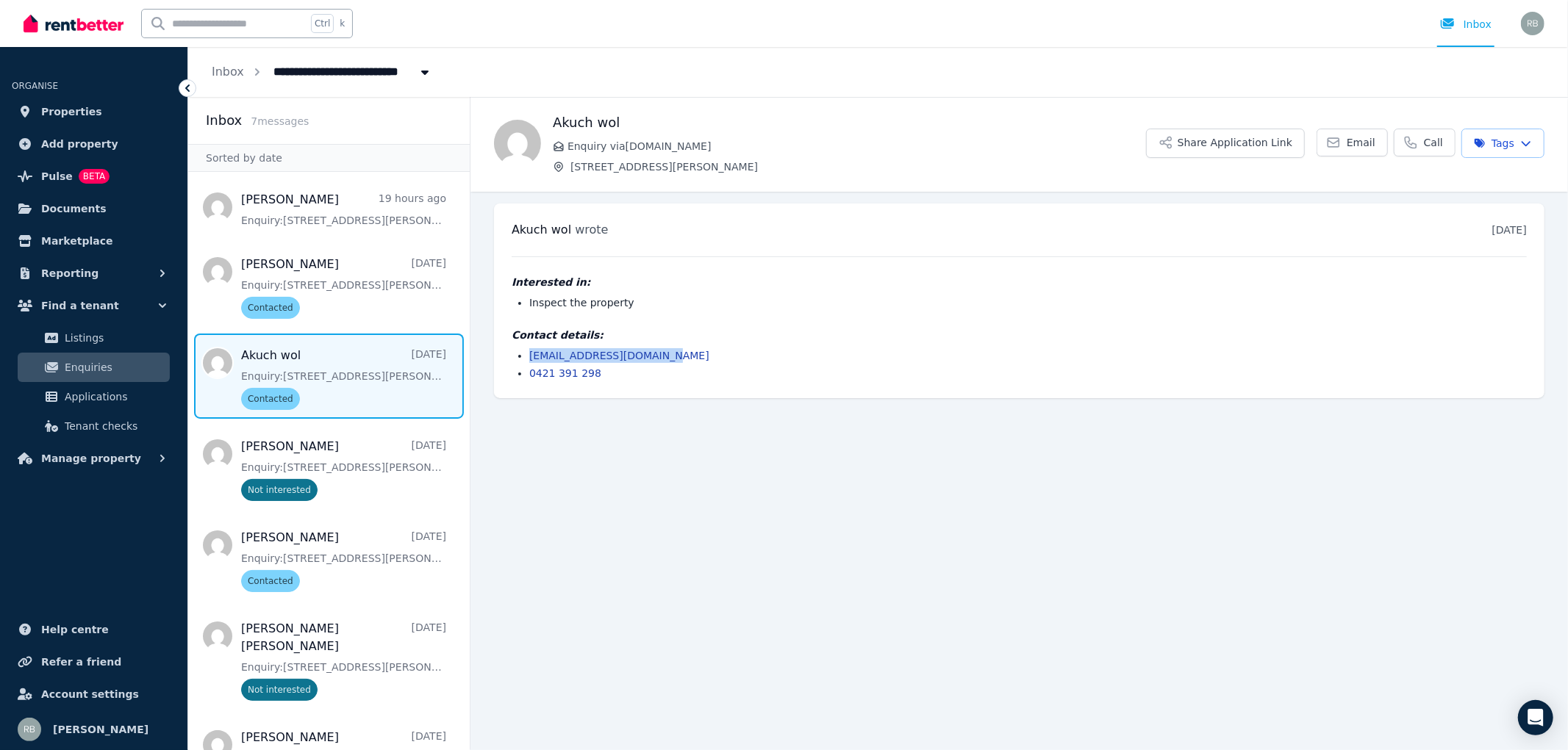
drag, startPoint x: 655, startPoint y: 354, endPoint x: 526, endPoint y: 354, distance: 129.0
click at [526, 354] on ul "[EMAIL_ADDRESS][DOMAIN_NAME] 0421 391 298" at bounding box center [1019, 364] width 1015 height 32
copy link "[EMAIL_ADDRESS][DOMAIN_NAME]"
drag, startPoint x: 554, startPoint y: 120, endPoint x: 588, endPoint y: 120, distance: 34.0
click at [588, 120] on h1 "Akuch wol" at bounding box center [850, 122] width 593 height 21
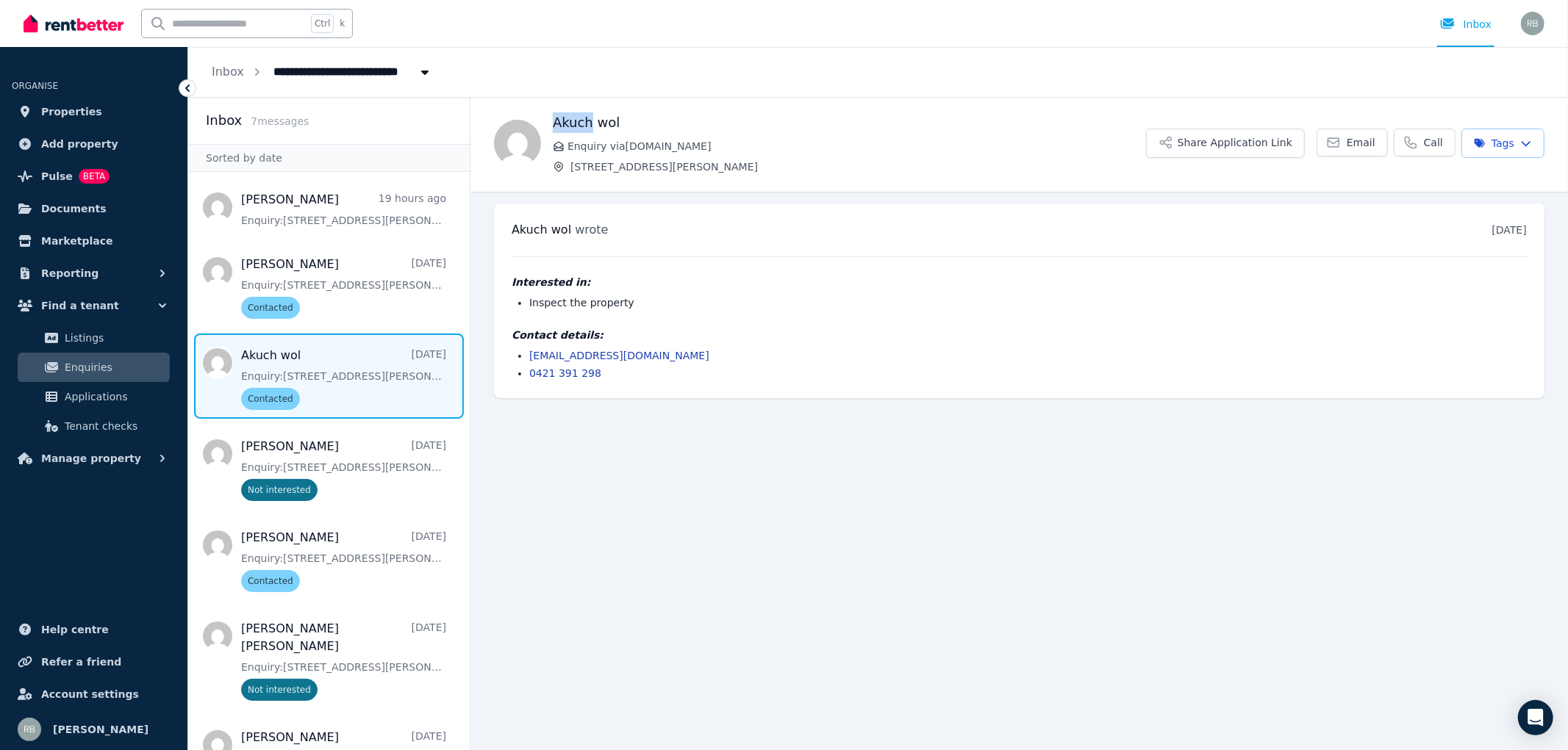
copy h1 "Akuch"
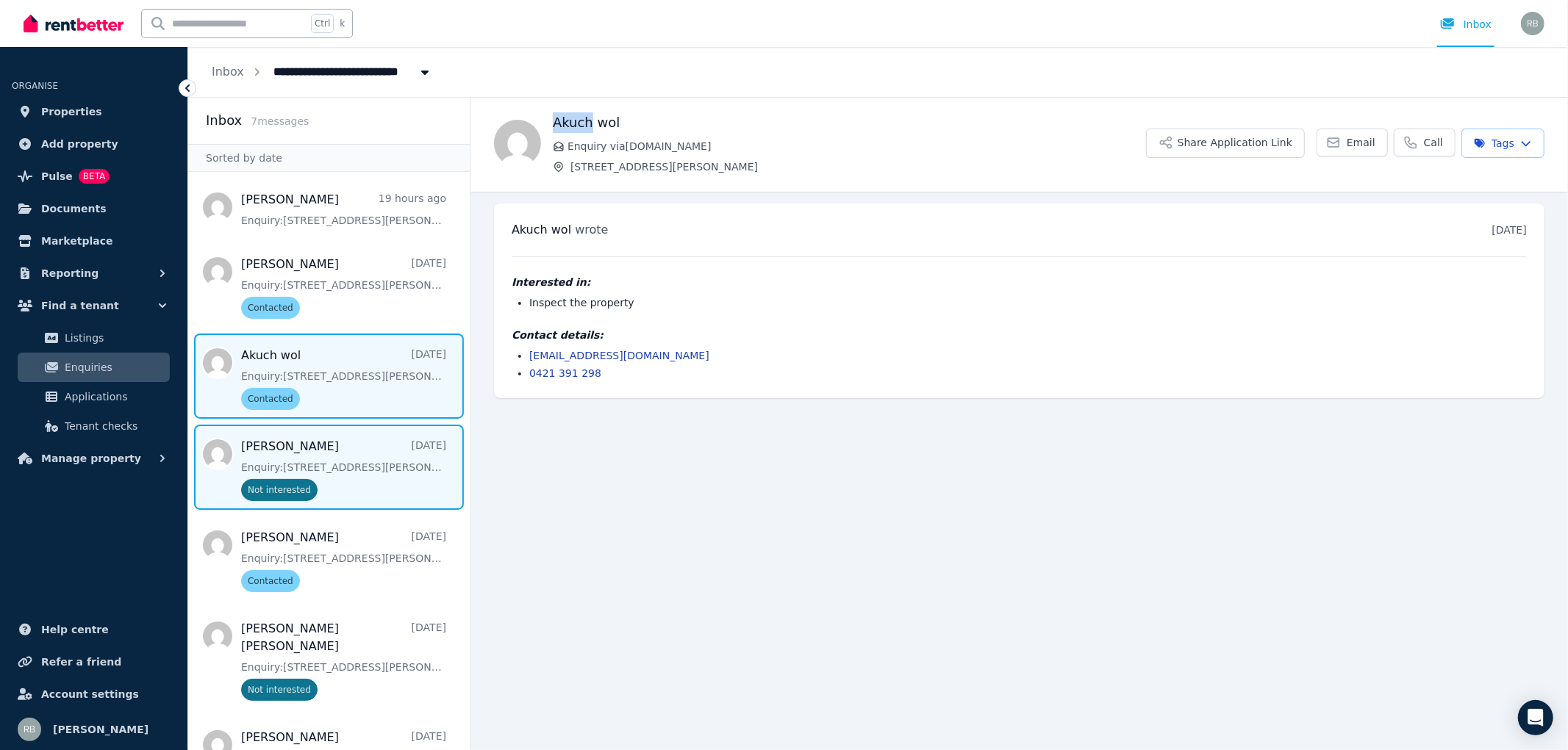
click at [344, 458] on span "Message list" at bounding box center [329, 467] width 282 height 85
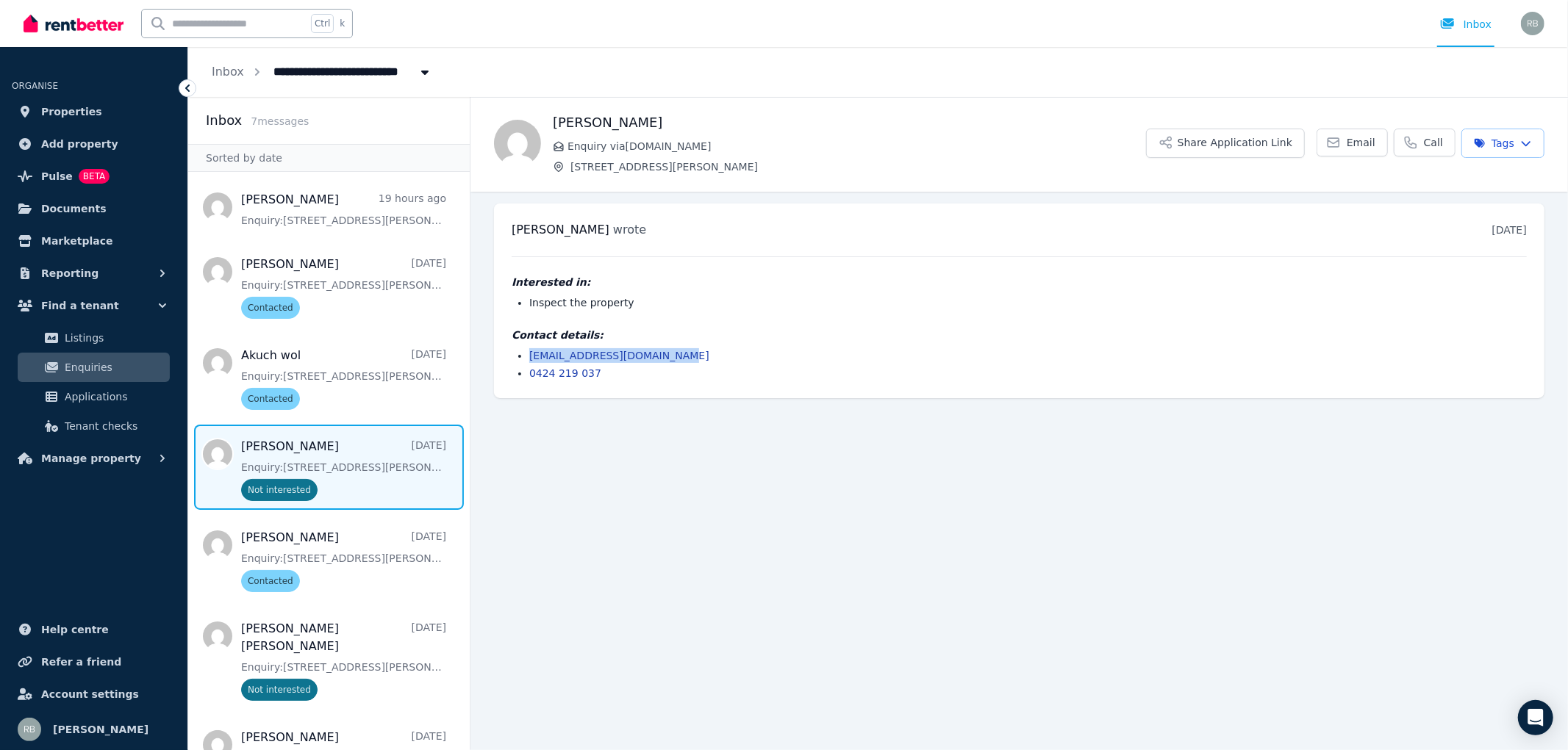
drag, startPoint x: 669, startPoint y: 357, endPoint x: 530, endPoint y: 357, distance: 139.0
click at [530, 357] on li "[EMAIL_ADDRESS][DOMAIN_NAME]" at bounding box center [1028, 356] width 998 height 15
copy link "[EMAIL_ADDRESS][DOMAIN_NAME]"
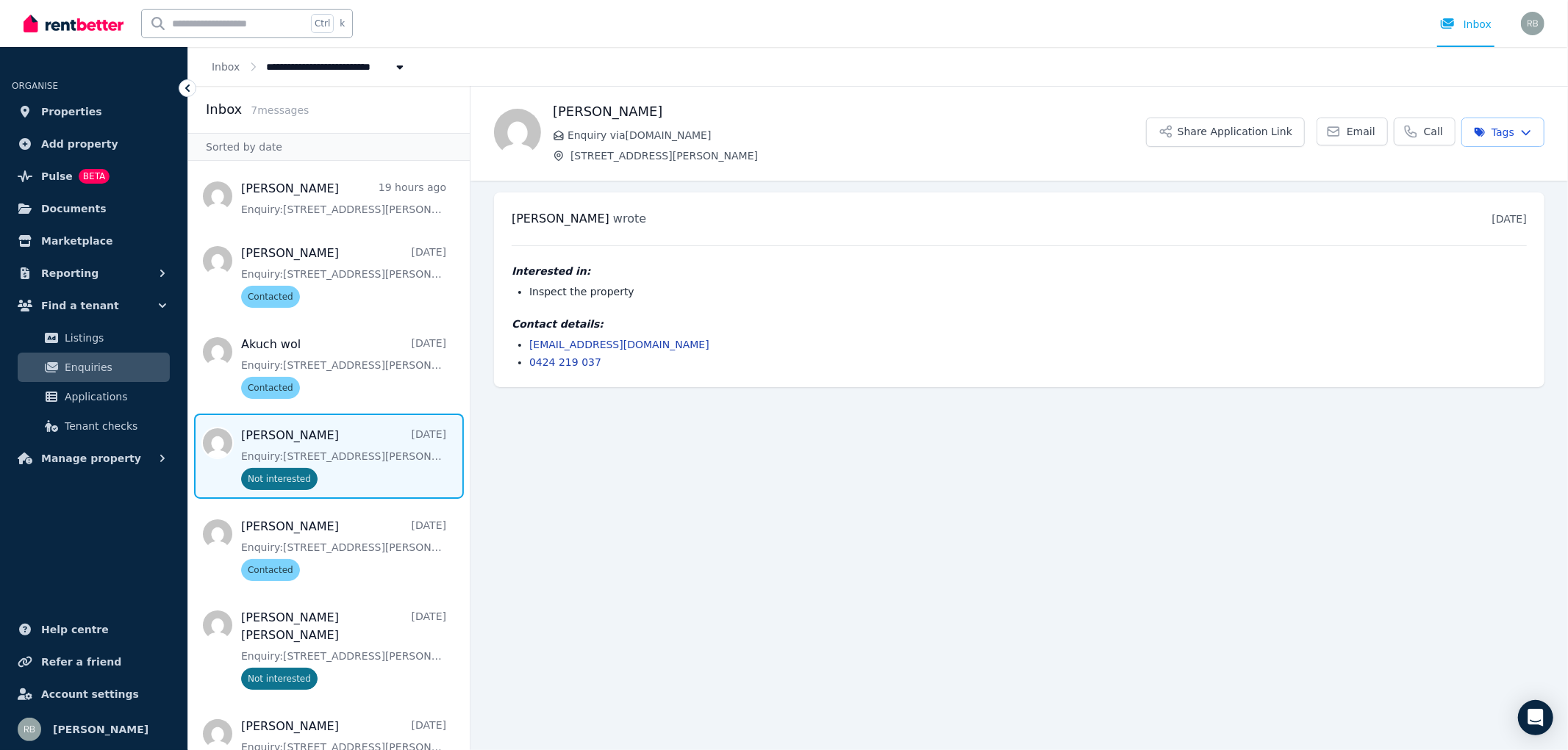
click at [349, 438] on span "Message list" at bounding box center [329, 457] width 282 height 85
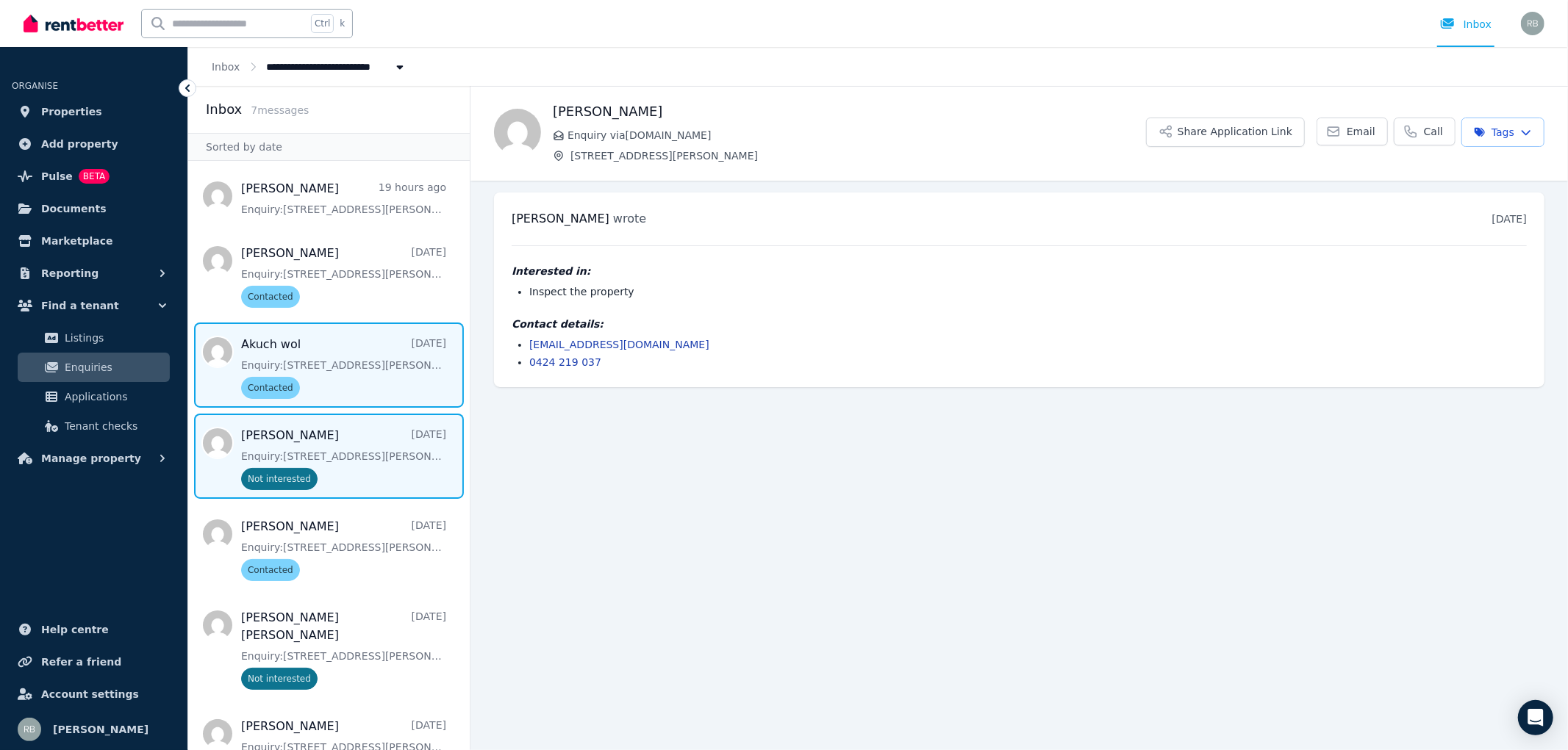
click at [327, 348] on span "Message list" at bounding box center [329, 366] width 282 height 85
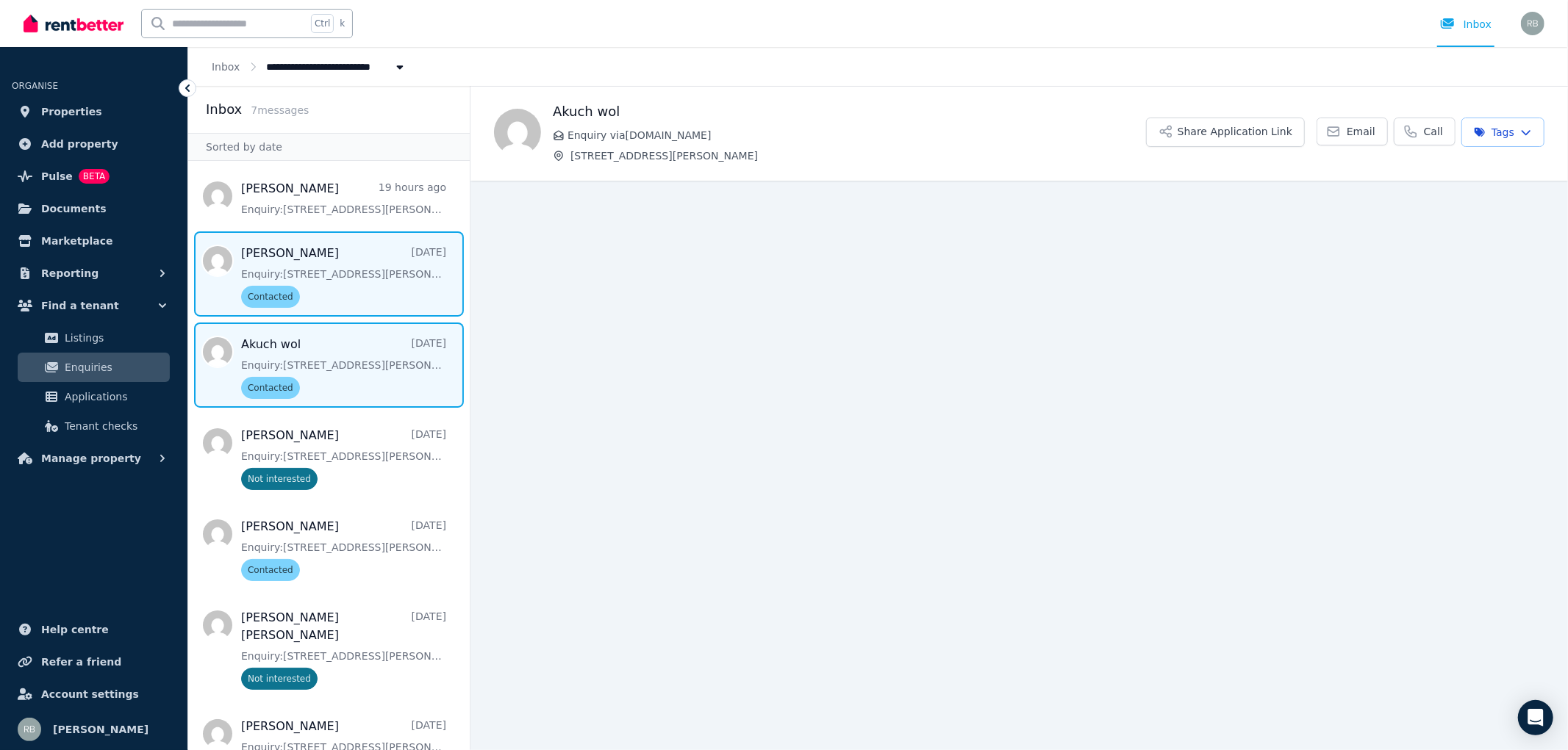
click at [341, 265] on span "Message list" at bounding box center [329, 274] width 282 height 85
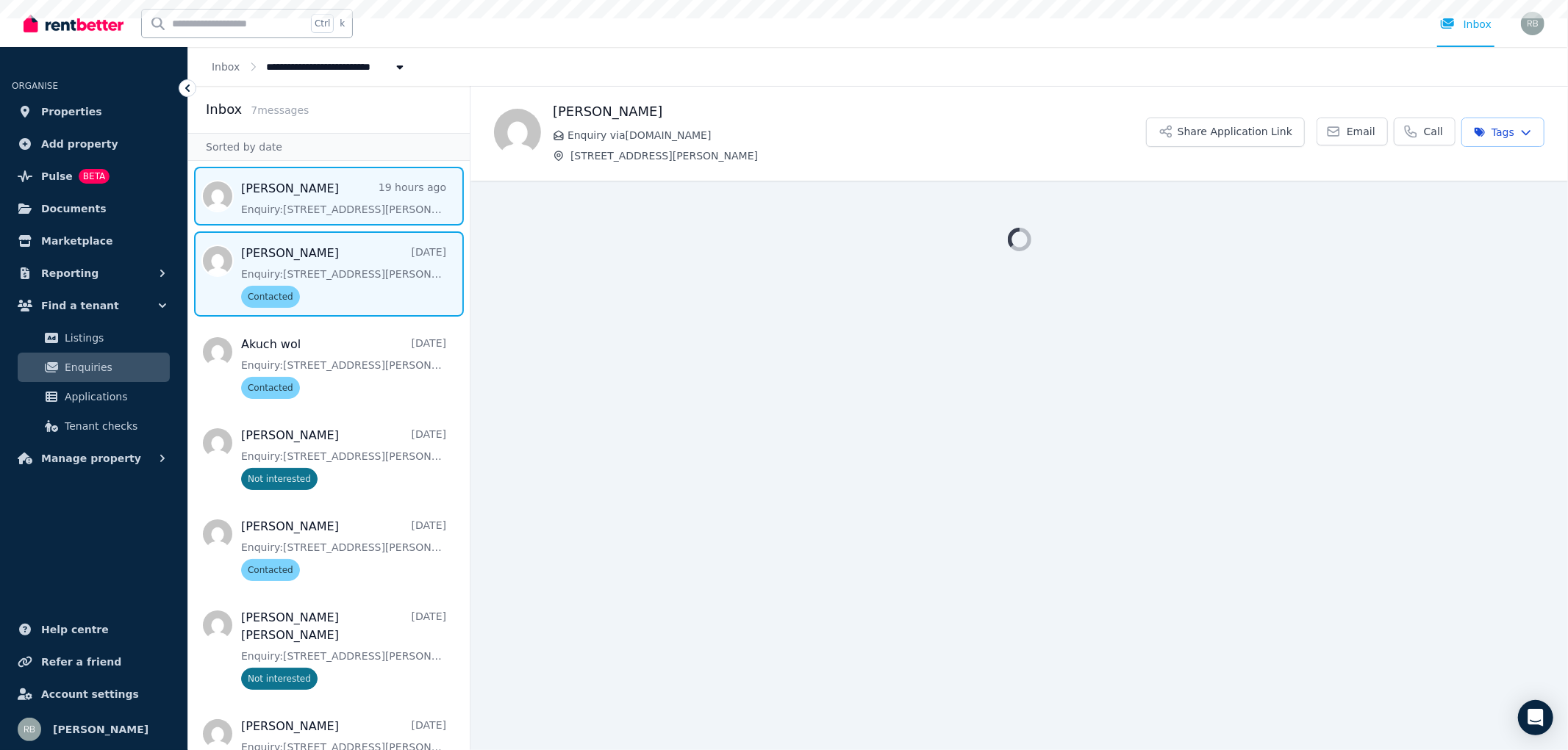
click at [336, 203] on span "Message list" at bounding box center [329, 196] width 282 height 59
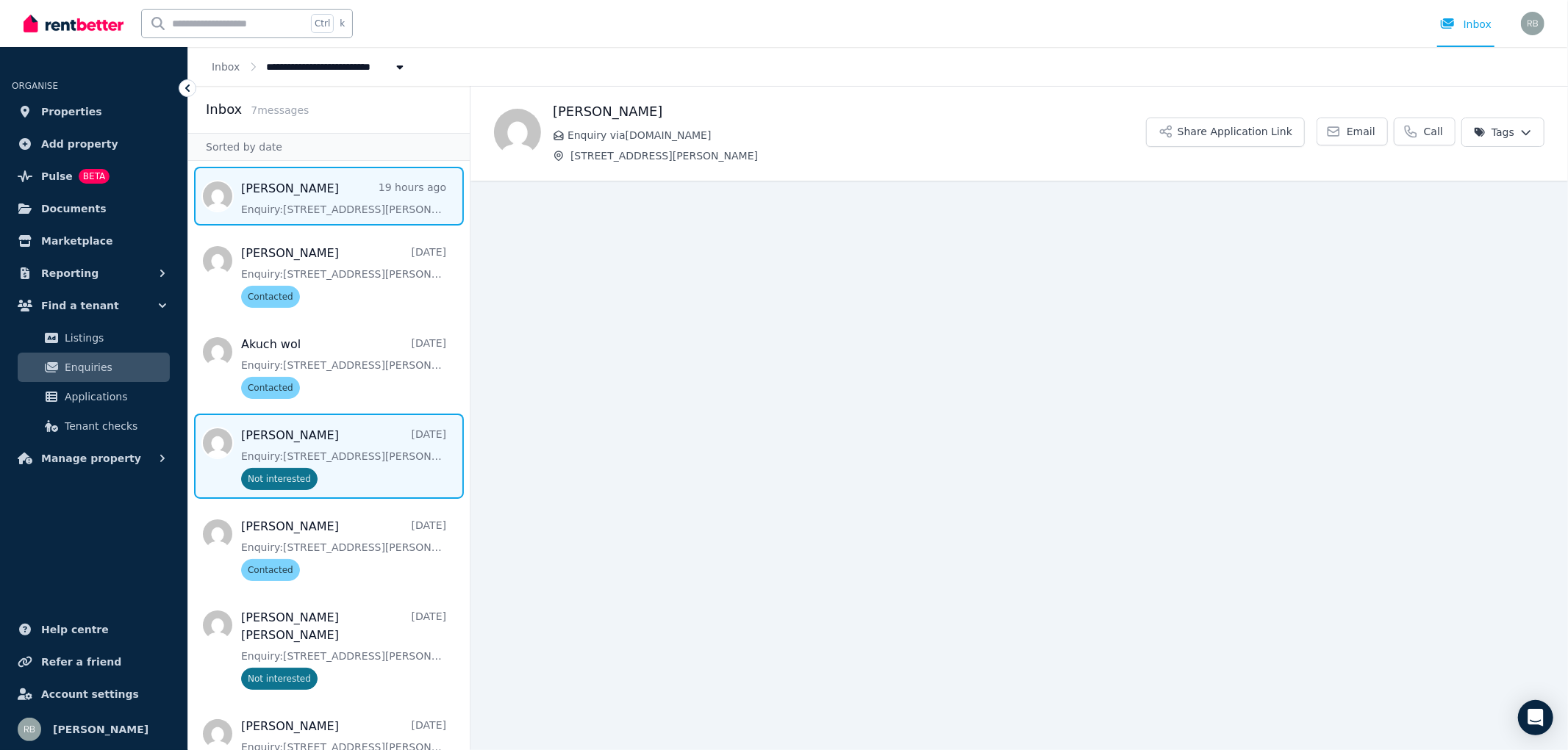
click at [362, 467] on span "Message list" at bounding box center [329, 457] width 282 height 85
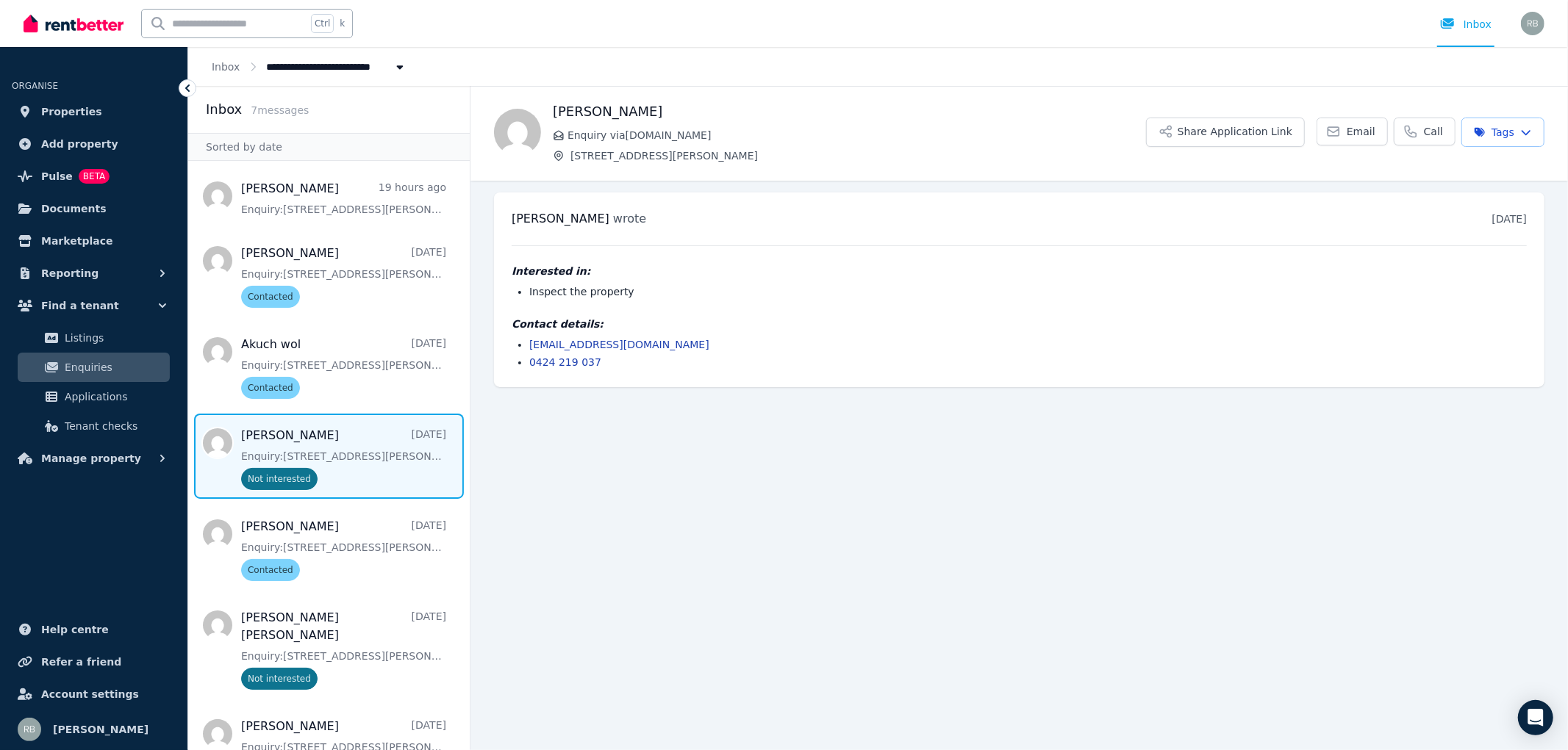
click at [1519, 135] on html "**********" at bounding box center [784, 375] width 1568 height 750
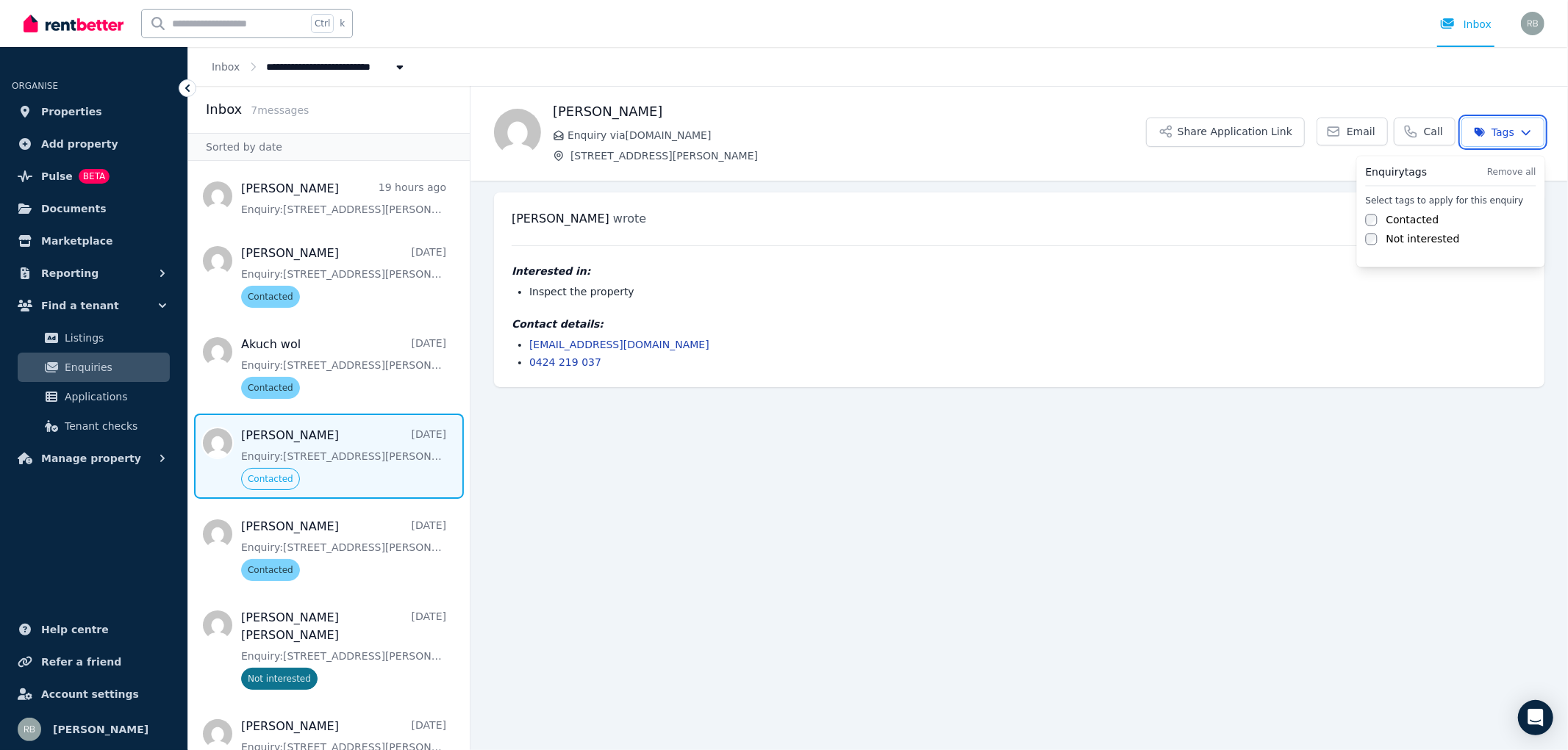
click at [1369, 310] on html "**********" at bounding box center [784, 375] width 1568 height 750
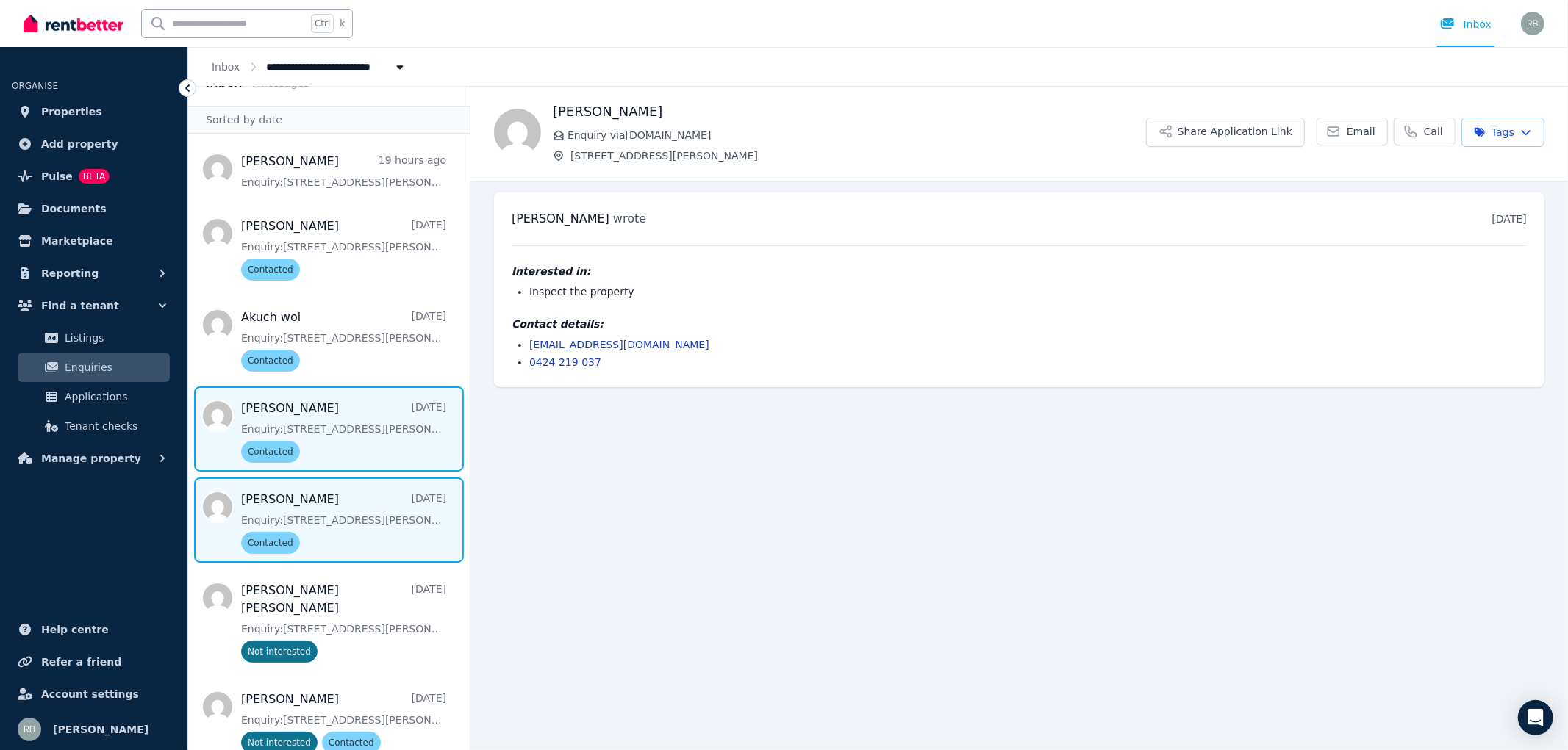
click at [331, 519] on span "Message list" at bounding box center [329, 520] width 282 height 85
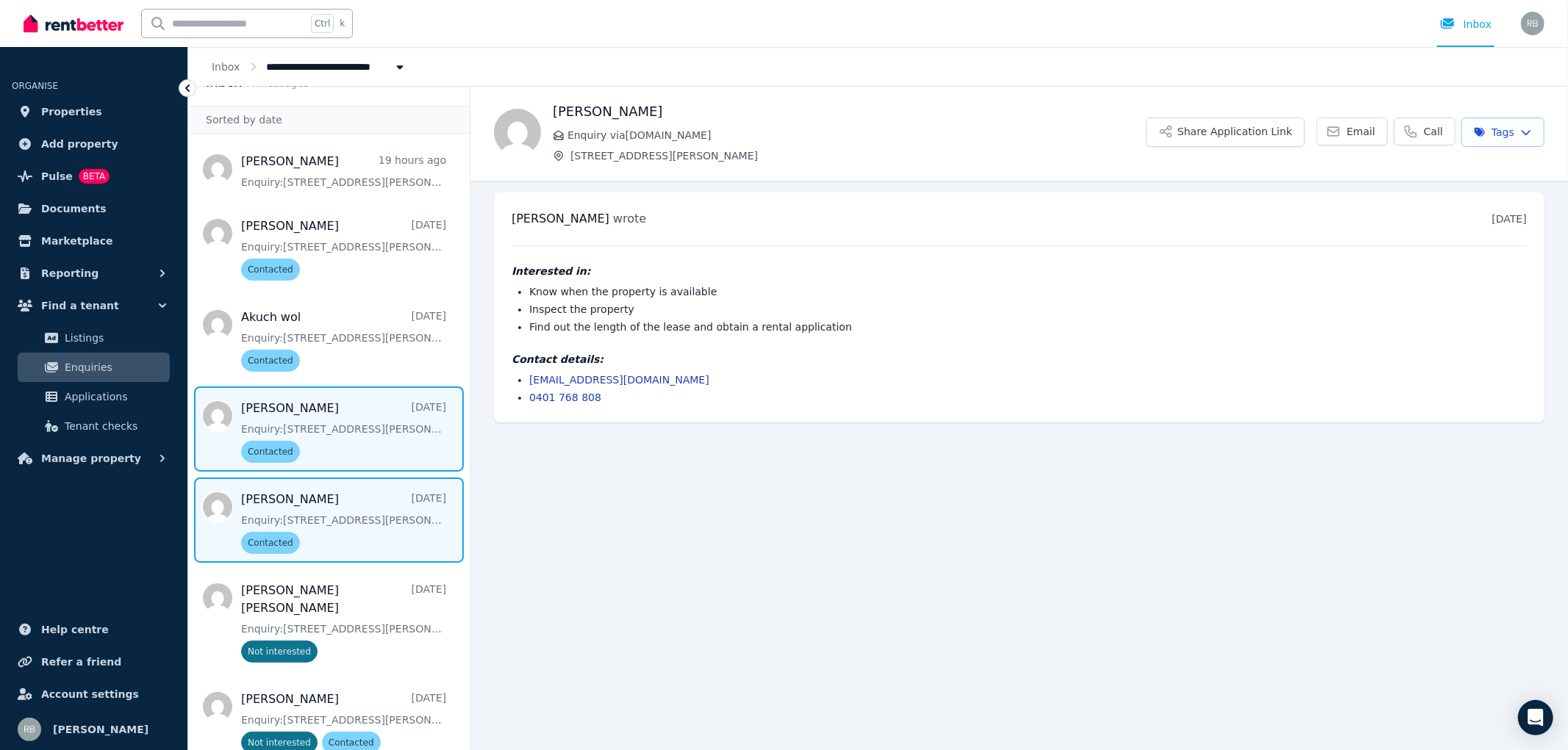
click at [320, 421] on span "Message list" at bounding box center [329, 430] width 282 height 85
